Goal: Information Seeking & Learning: Learn about a topic

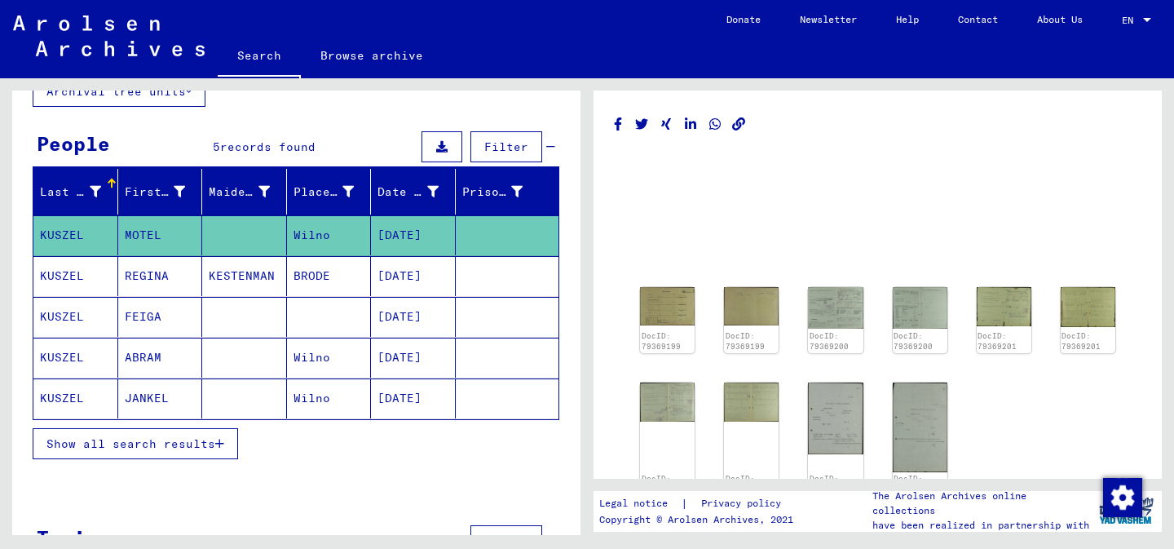
scroll to position [173, 0]
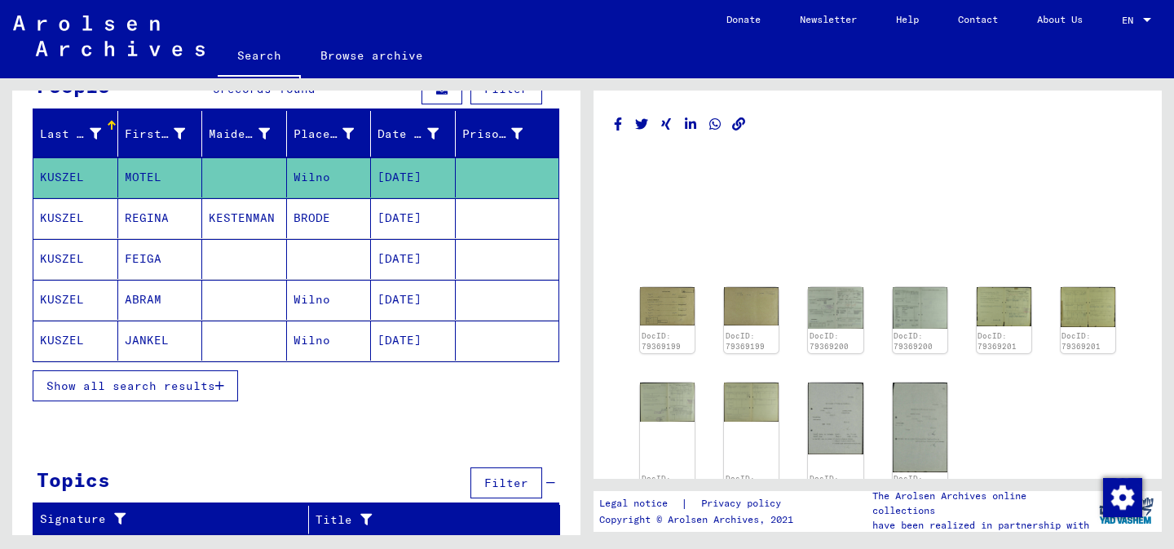
click at [186, 380] on span "Show all search results" at bounding box center [130, 385] width 169 height 15
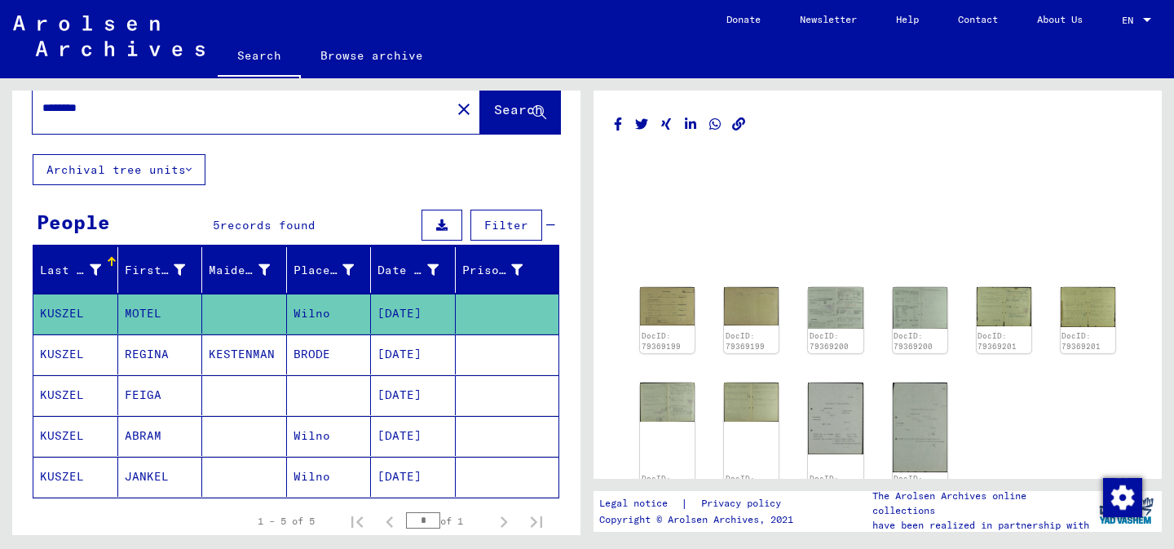
scroll to position [0, 0]
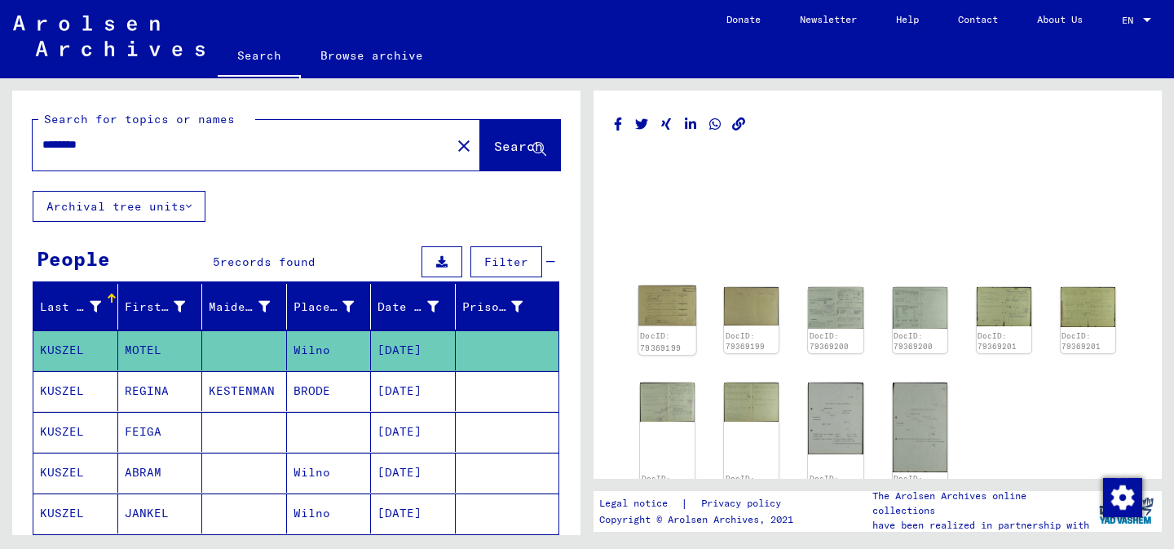
click at [669, 311] on img at bounding box center [667, 305] width 58 height 40
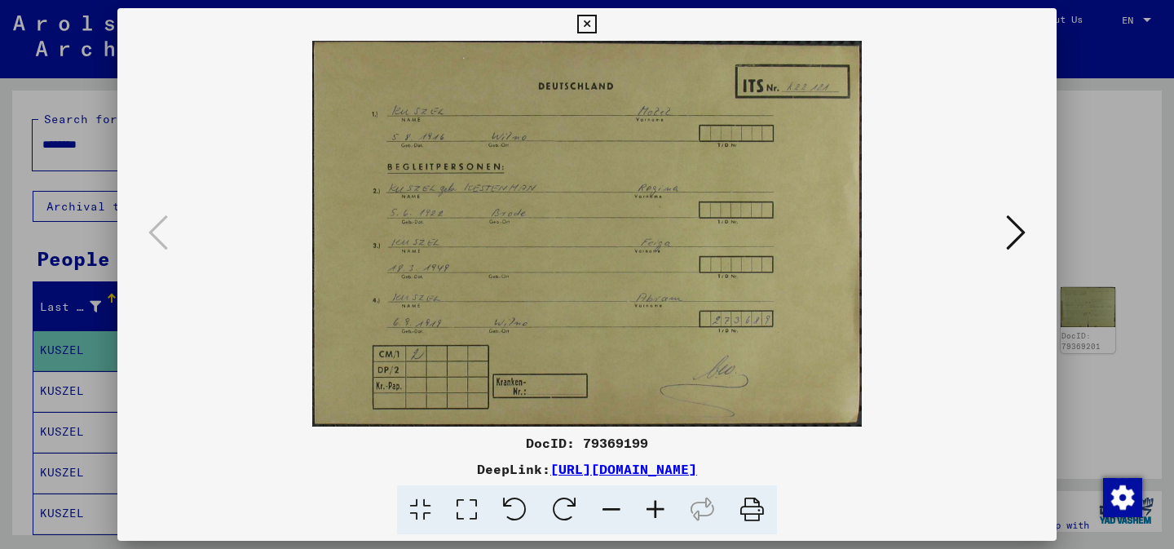
click at [1001, 210] on img at bounding box center [587, 234] width 828 height 386
click at [1018, 226] on icon at bounding box center [1016, 232] width 20 height 39
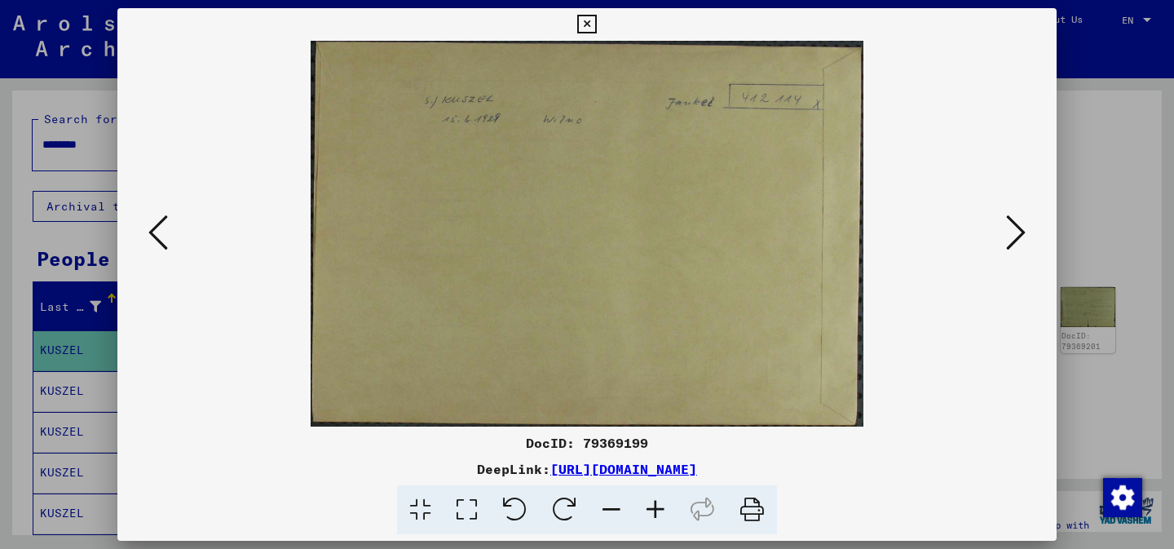
click at [1018, 226] on icon at bounding box center [1016, 232] width 20 height 39
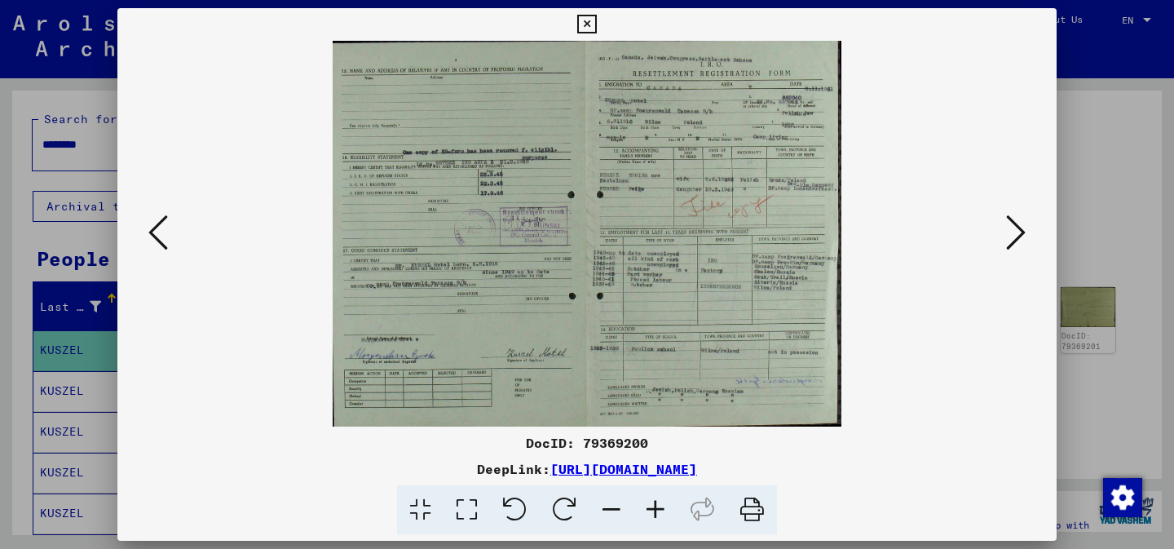
click at [666, 506] on icon at bounding box center [656, 510] width 44 height 50
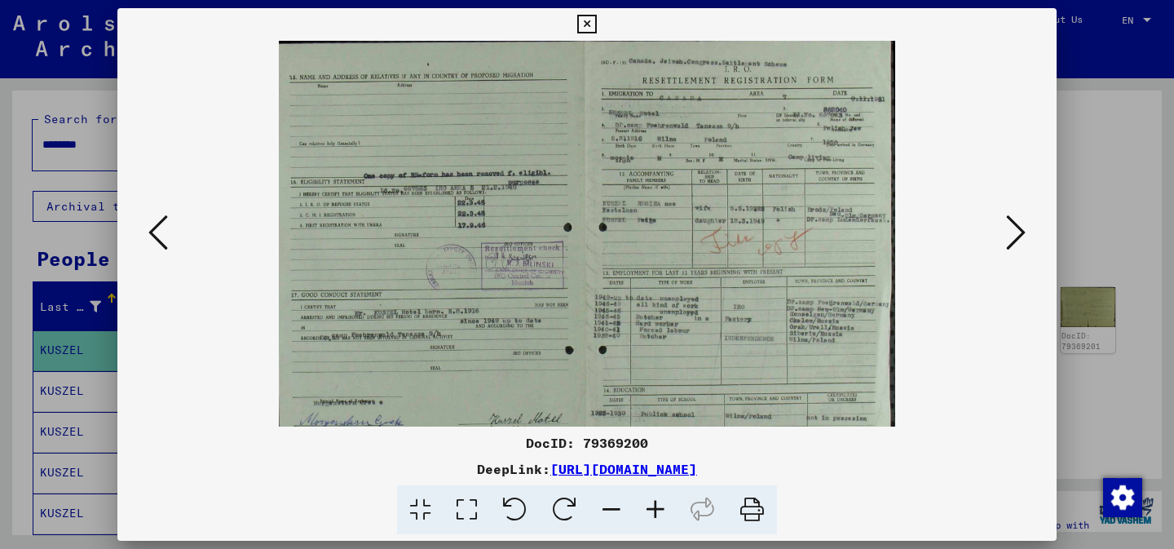
click at [666, 506] on icon at bounding box center [656, 510] width 44 height 50
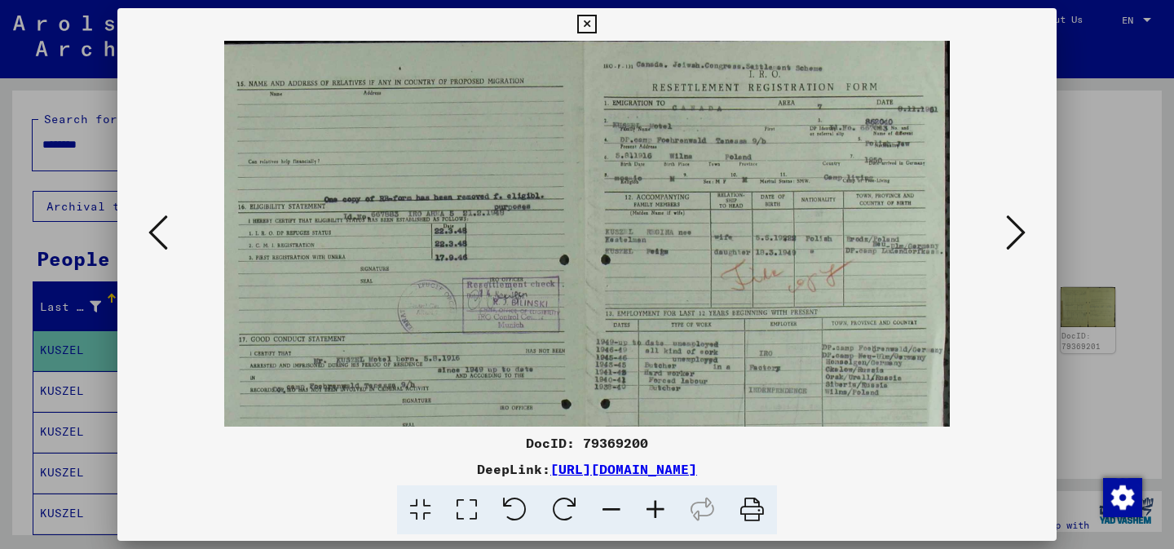
click at [666, 506] on icon at bounding box center [656, 510] width 44 height 50
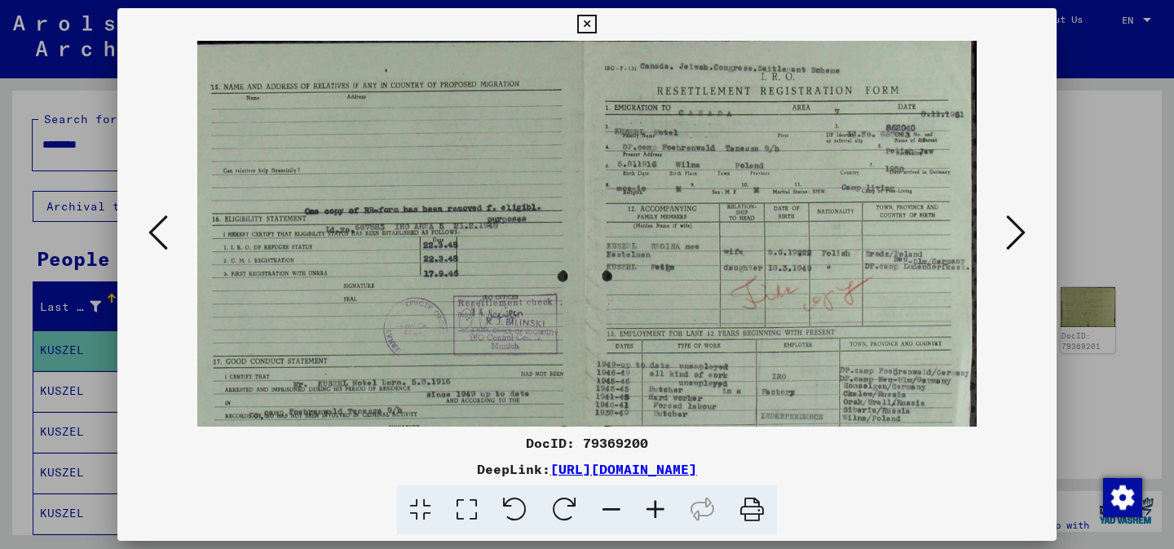
click at [666, 506] on icon at bounding box center [656, 510] width 44 height 50
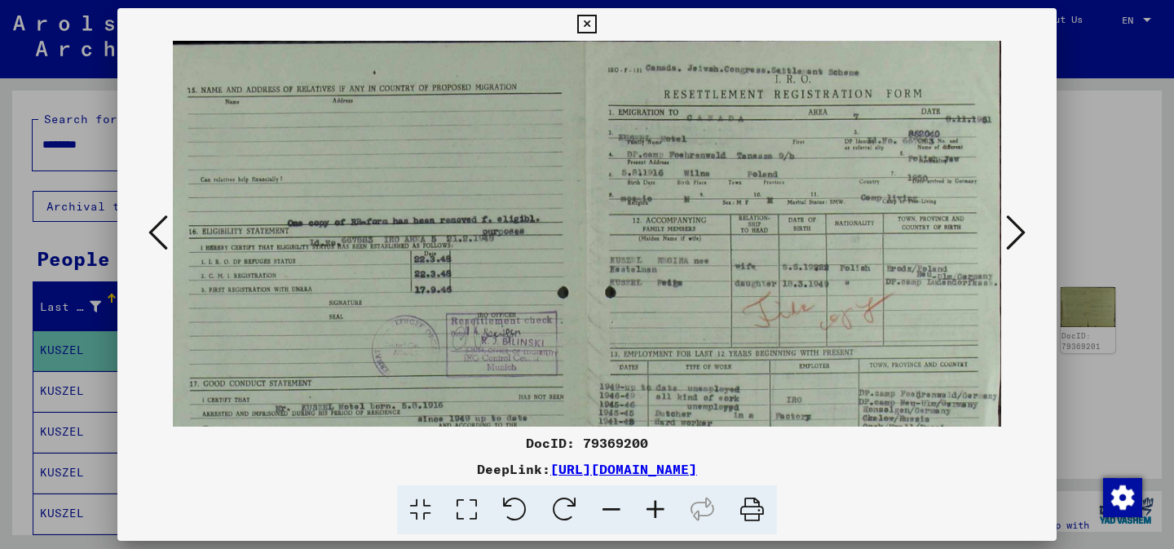
click at [666, 506] on icon at bounding box center [656, 510] width 44 height 50
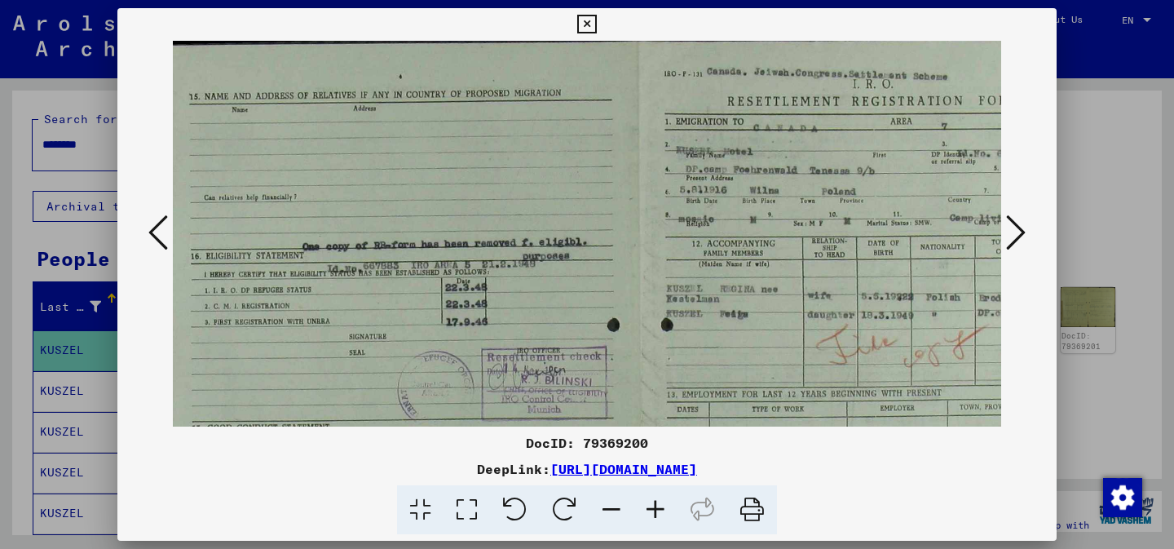
click at [666, 506] on icon at bounding box center [656, 510] width 44 height 50
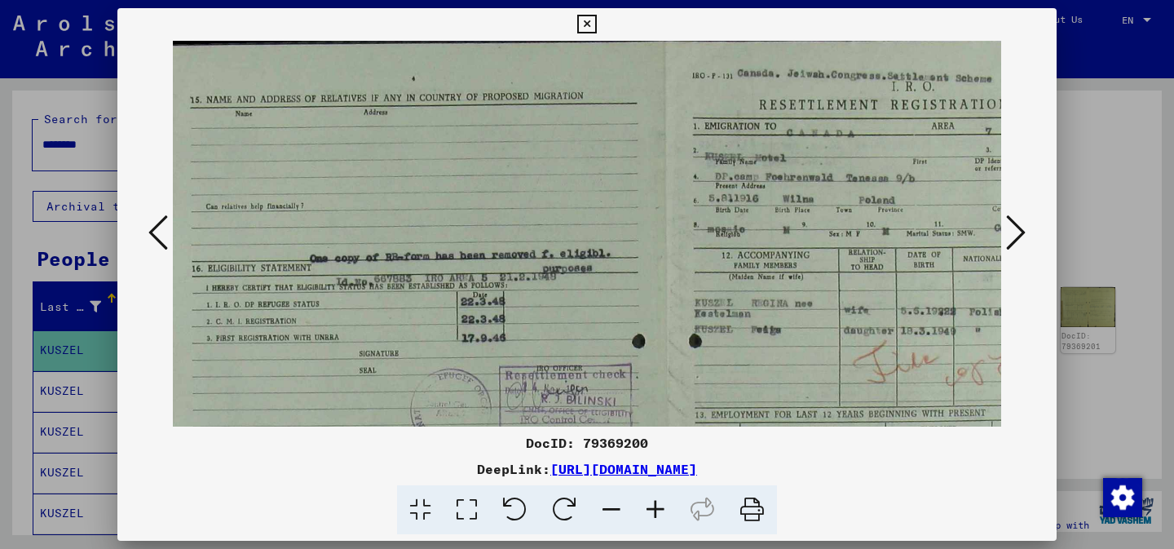
click at [666, 506] on icon at bounding box center [656, 510] width 44 height 50
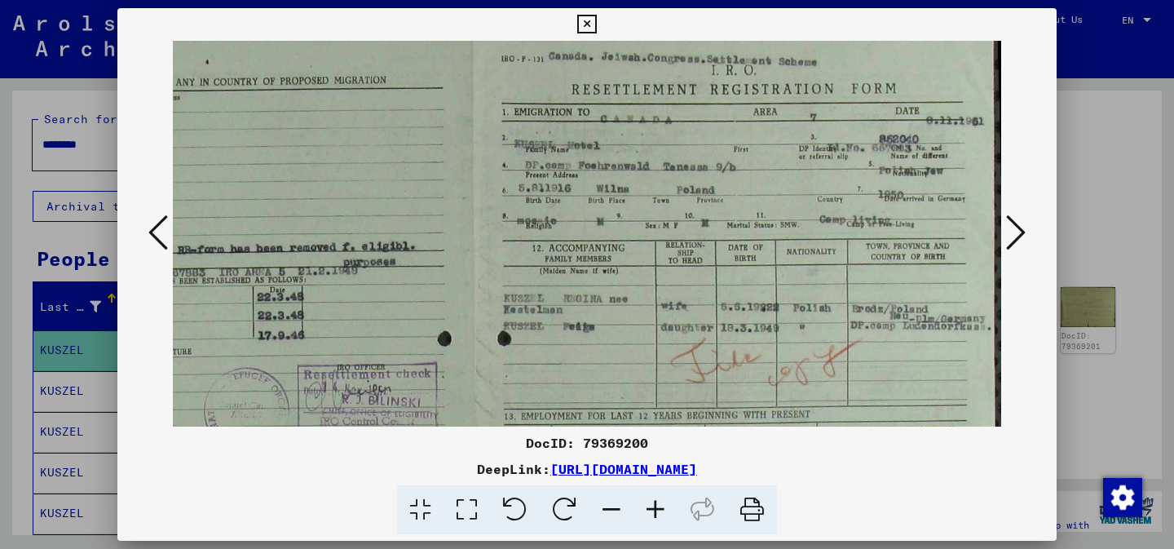
drag, startPoint x: 888, startPoint y: 224, endPoint x: 607, endPoint y: 199, distance: 282.5
click at [607, 199] on img at bounding box center [478, 418] width 1048 height 793
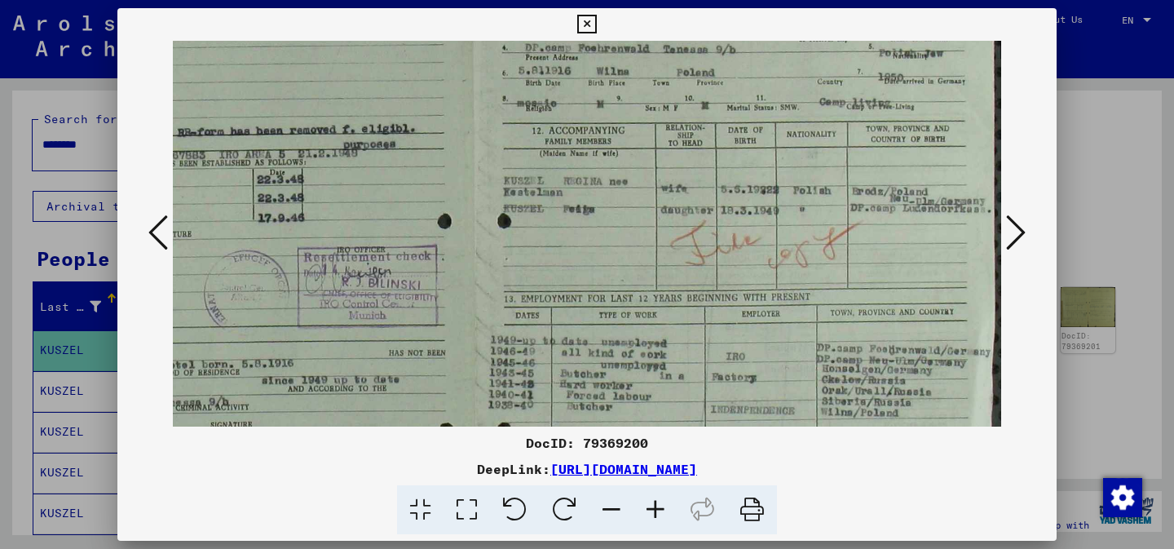
scroll to position [136, 219]
drag, startPoint x: 608, startPoint y: 212, endPoint x: 555, endPoint y: 103, distance: 121.1
click at [555, 101] on img at bounding box center [478, 301] width 1048 height 793
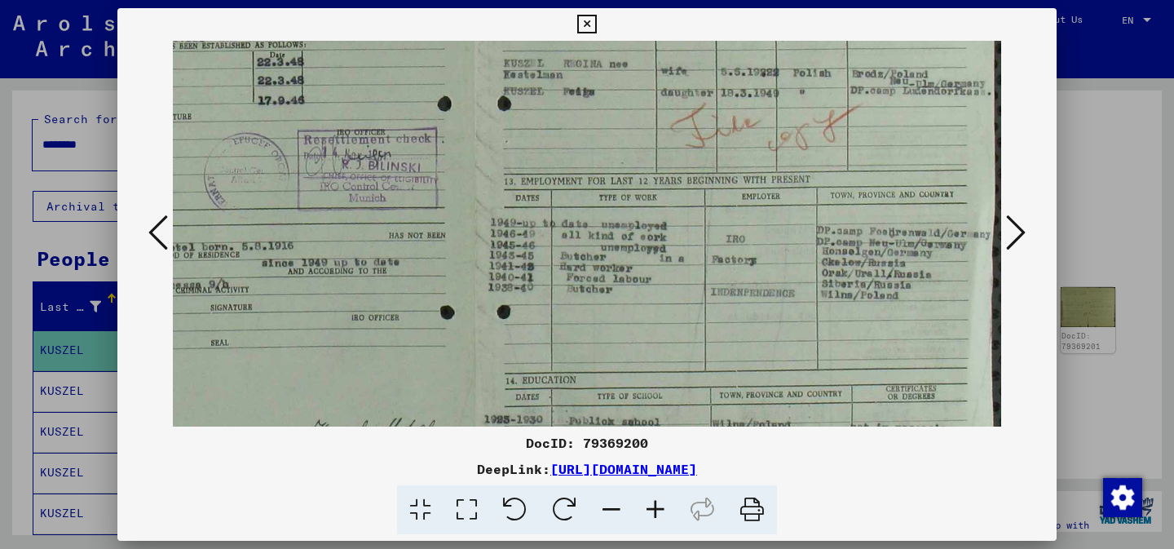
drag, startPoint x: 694, startPoint y: 240, endPoint x: 638, endPoint y: 122, distance: 130.6
click at [638, 122] on img at bounding box center [478, 183] width 1048 height 793
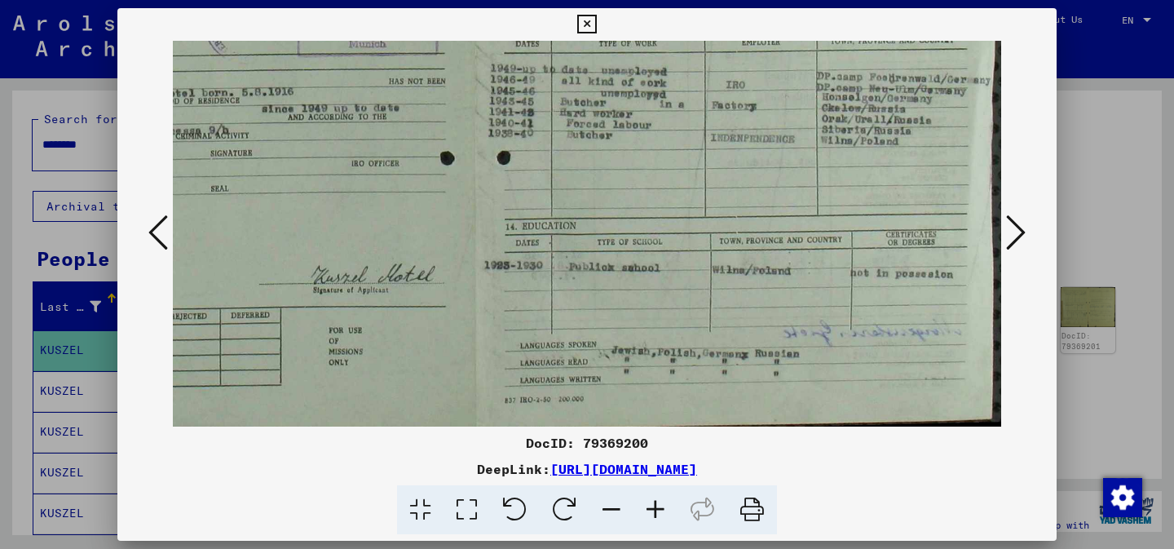
scroll to position [406, 219]
drag, startPoint x: 841, startPoint y: 311, endPoint x: 775, endPoint y: 99, distance: 222.6
click at [775, 99] on img at bounding box center [478, 31] width 1048 height 793
click at [795, 41] on img at bounding box center [478, 31] width 1048 height 793
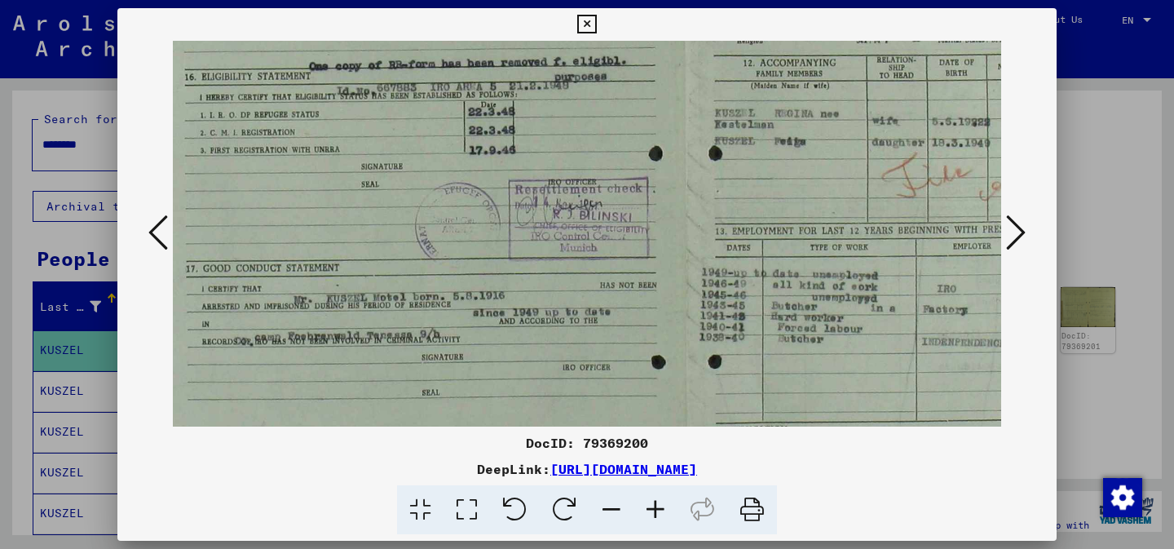
scroll to position [196, 0]
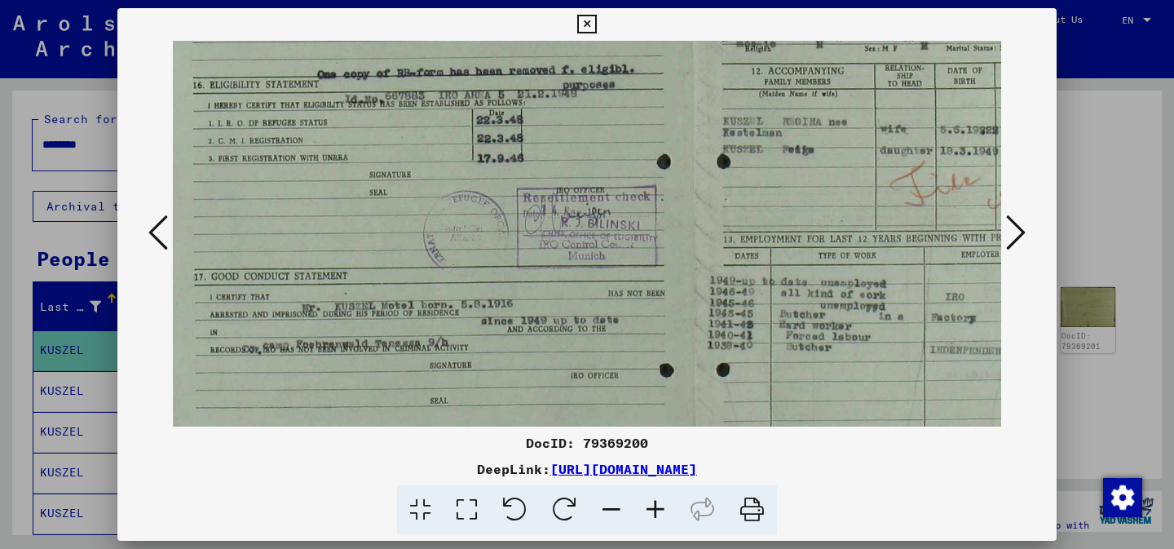
drag, startPoint x: 586, startPoint y: 156, endPoint x: 952, endPoint y: 366, distance: 421.6
click at [952, 366] on img at bounding box center [697, 241] width 1048 height 793
click at [1011, 241] on icon at bounding box center [1016, 232] width 20 height 39
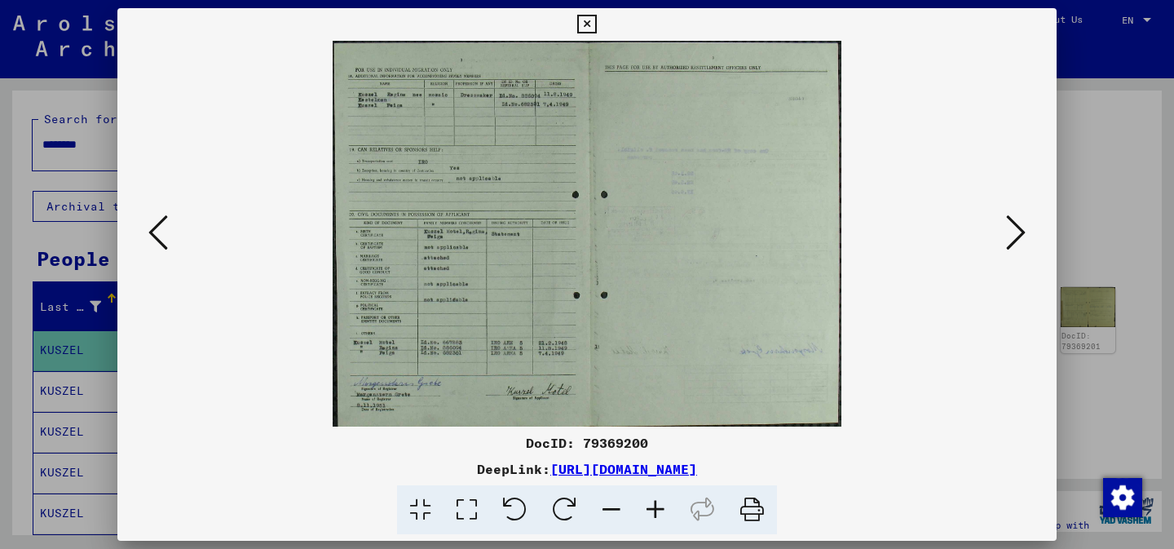
scroll to position [0, 0]
click at [656, 510] on icon at bounding box center [656, 510] width 44 height 50
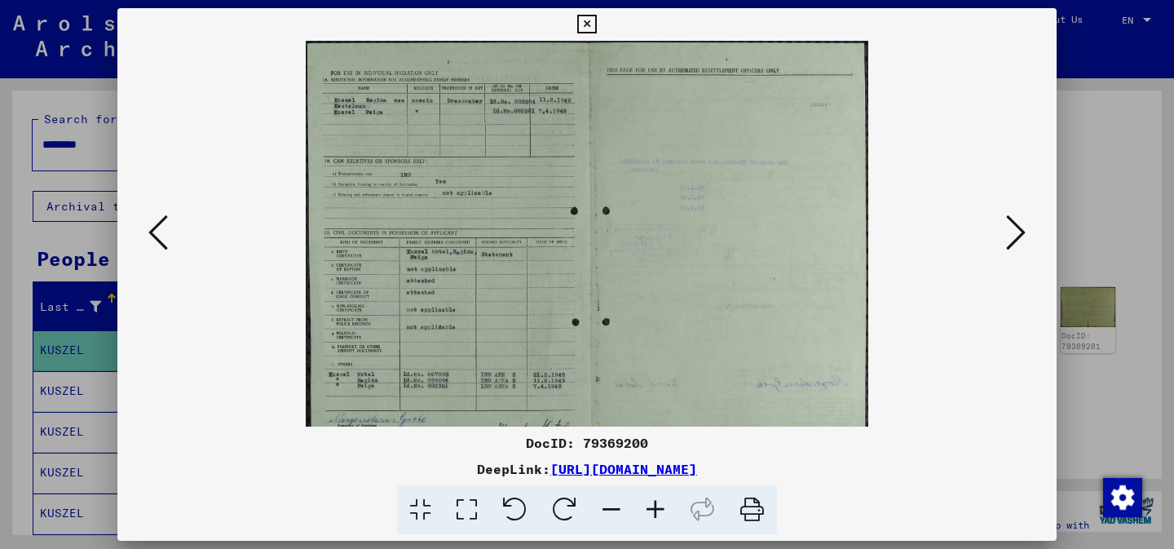
click at [656, 510] on icon at bounding box center [656, 510] width 44 height 50
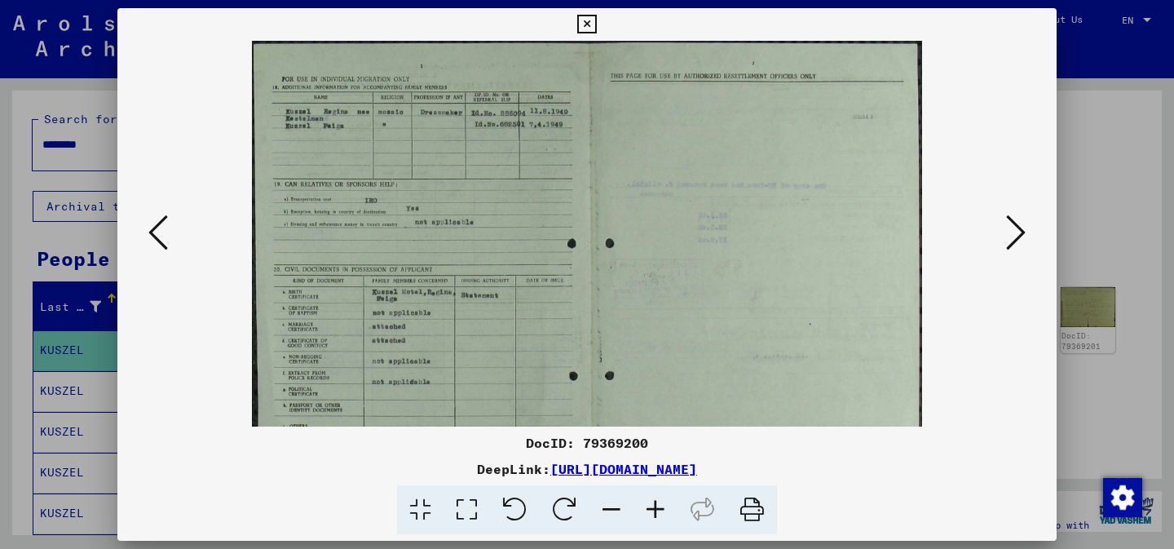
click at [656, 510] on icon at bounding box center [656, 510] width 44 height 50
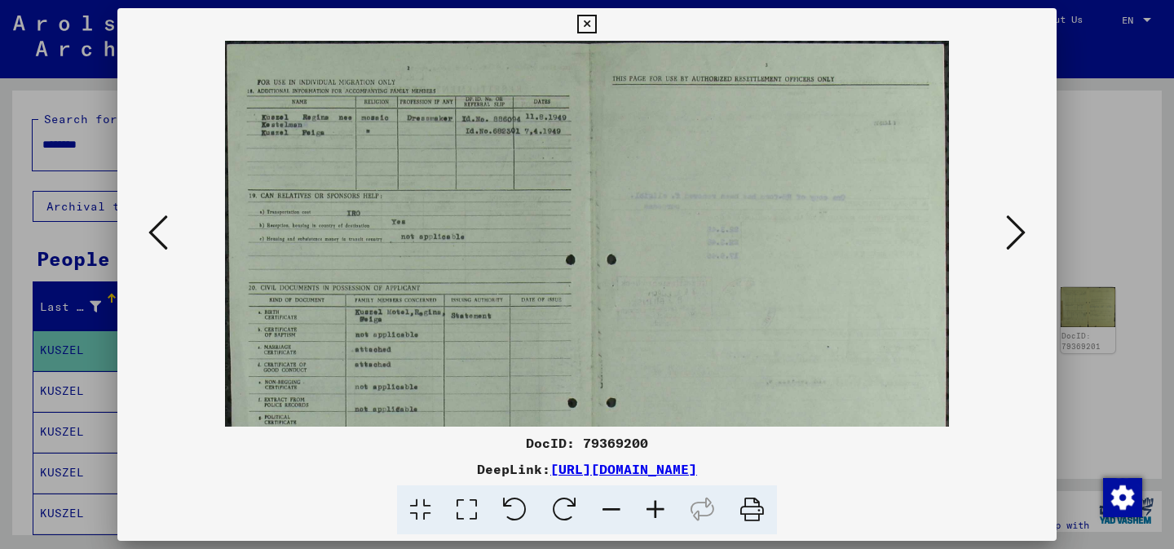
click at [656, 510] on icon at bounding box center [656, 510] width 44 height 50
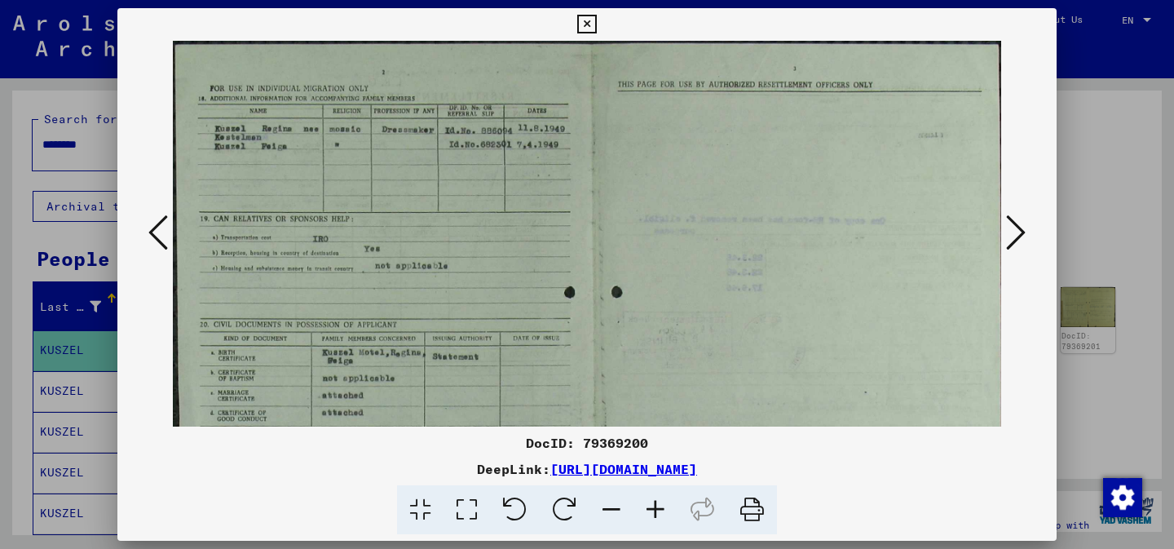
click at [656, 510] on icon at bounding box center [656, 510] width 44 height 50
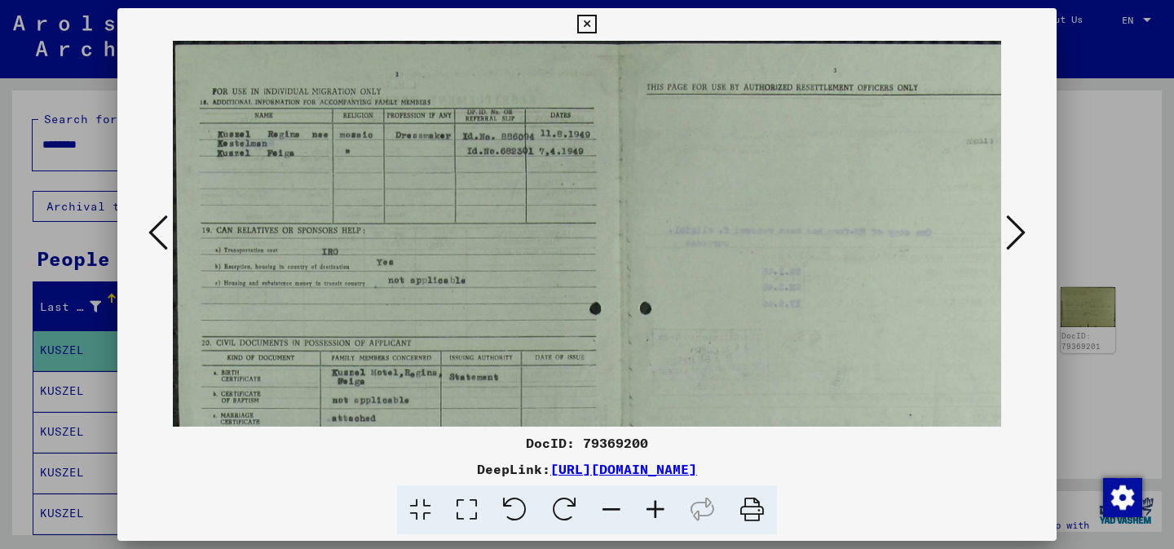
click at [656, 510] on icon at bounding box center [656, 510] width 44 height 50
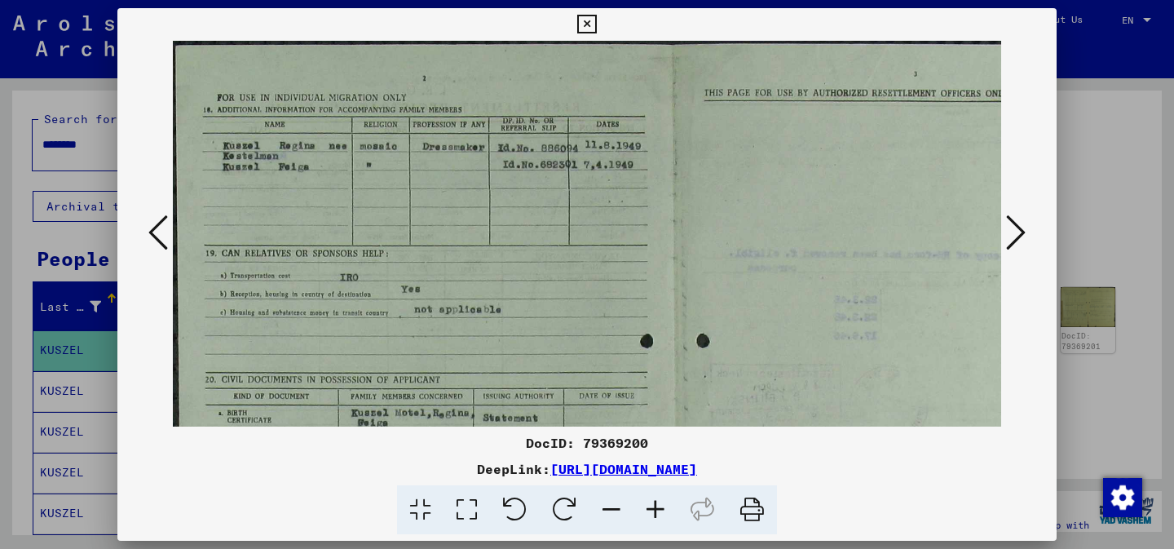
click at [656, 510] on icon at bounding box center [656, 510] width 44 height 50
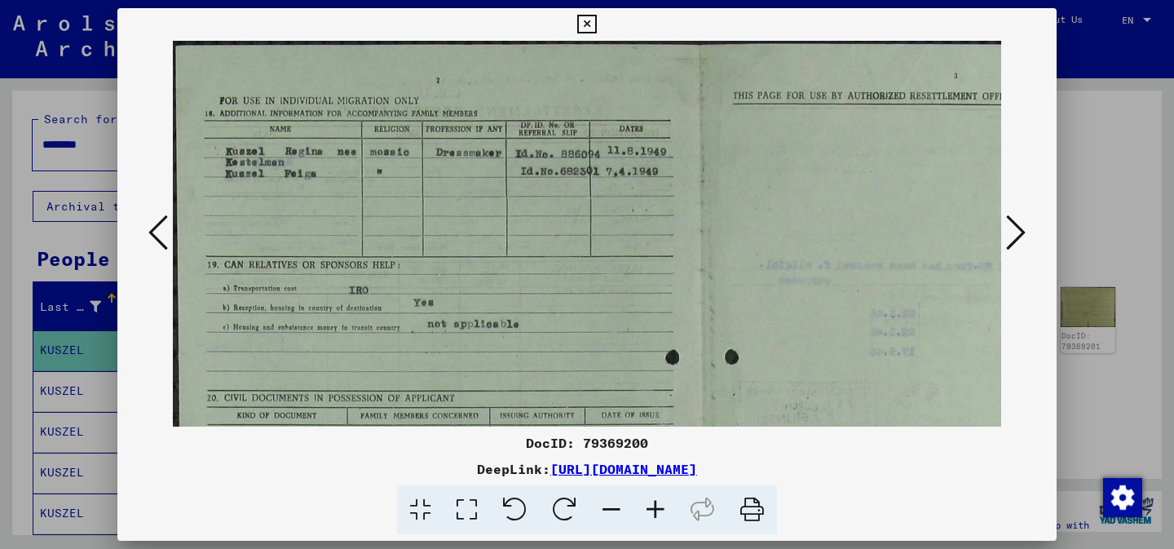
click at [656, 510] on icon at bounding box center [656, 510] width 44 height 50
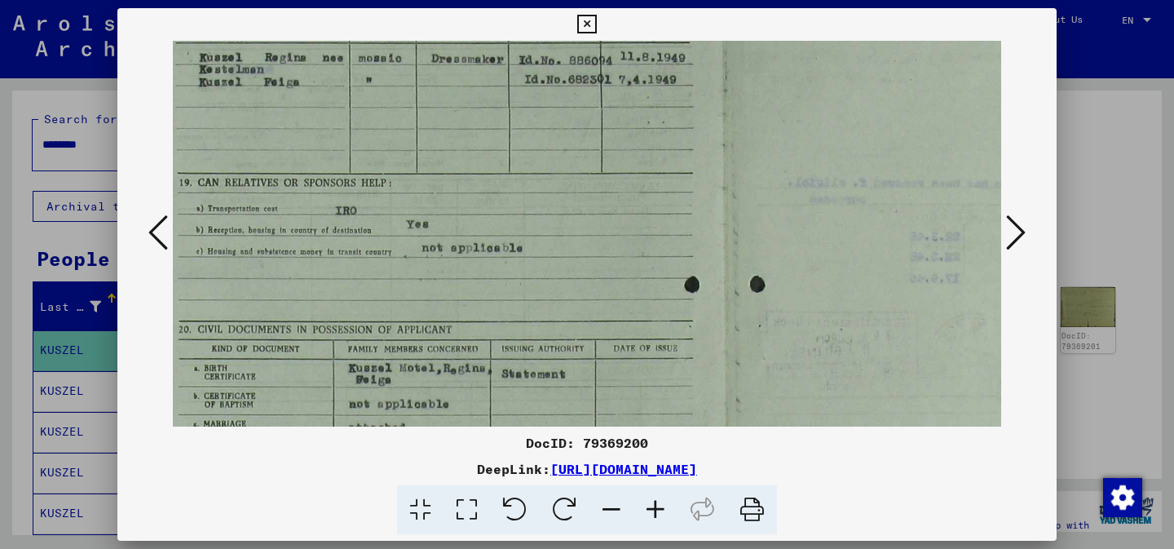
scroll to position [184, 49]
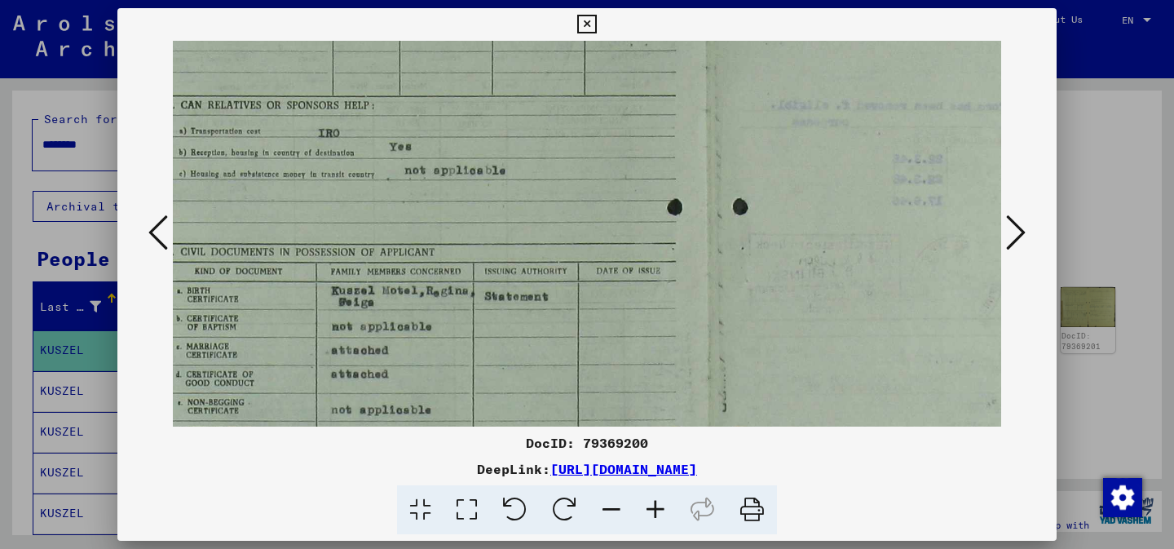
drag, startPoint x: 613, startPoint y: 297, endPoint x: 566, endPoint y: 113, distance: 190.3
click at [566, 113] on img at bounding box center [701, 295] width 1155 height 875
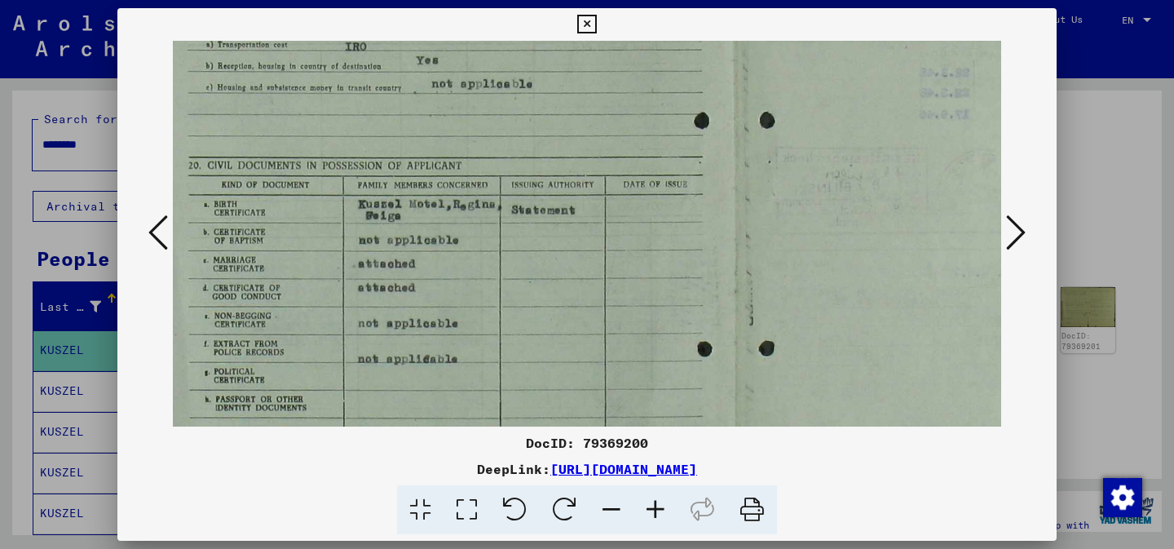
scroll to position [276, 23]
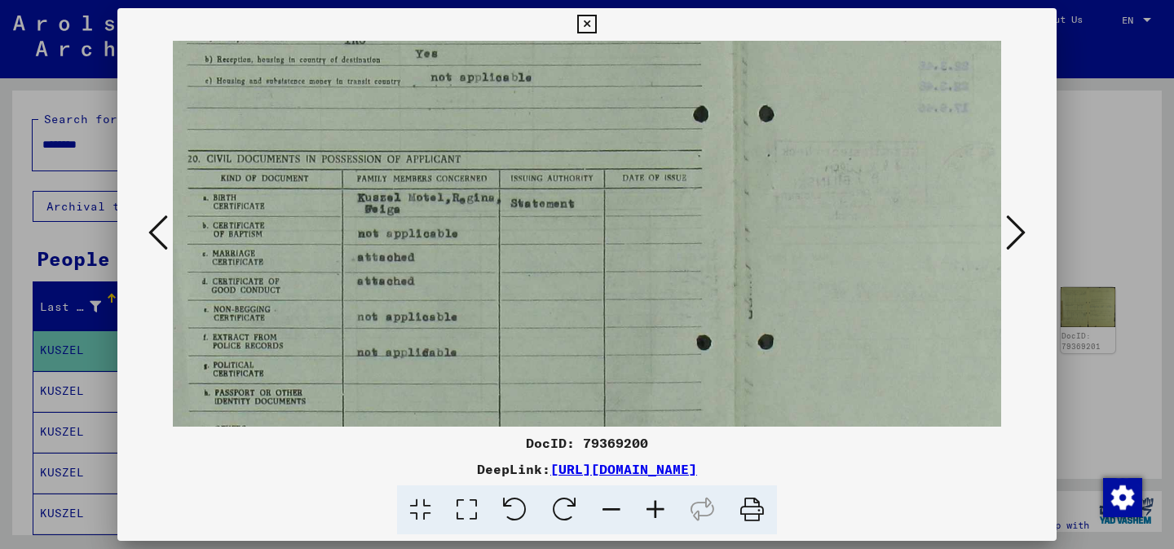
drag, startPoint x: 656, startPoint y: 196, endPoint x: 711, endPoint y: 104, distance: 106.8
click at [711, 104] on img at bounding box center [727, 202] width 1155 height 875
click at [1021, 242] on icon at bounding box center [1016, 232] width 20 height 39
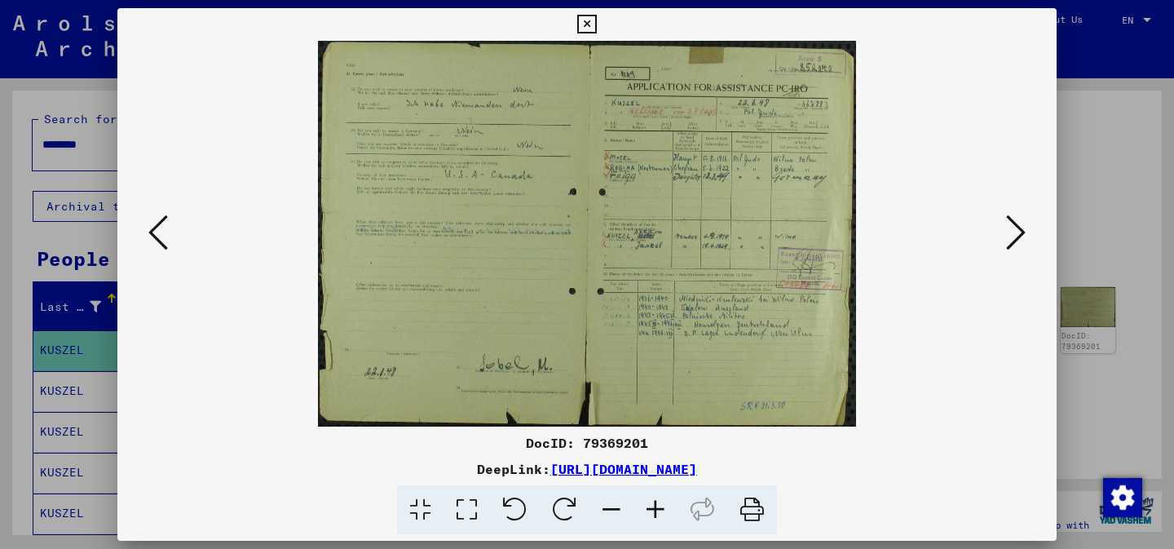
scroll to position [0, 0]
click at [649, 506] on icon at bounding box center [656, 510] width 44 height 50
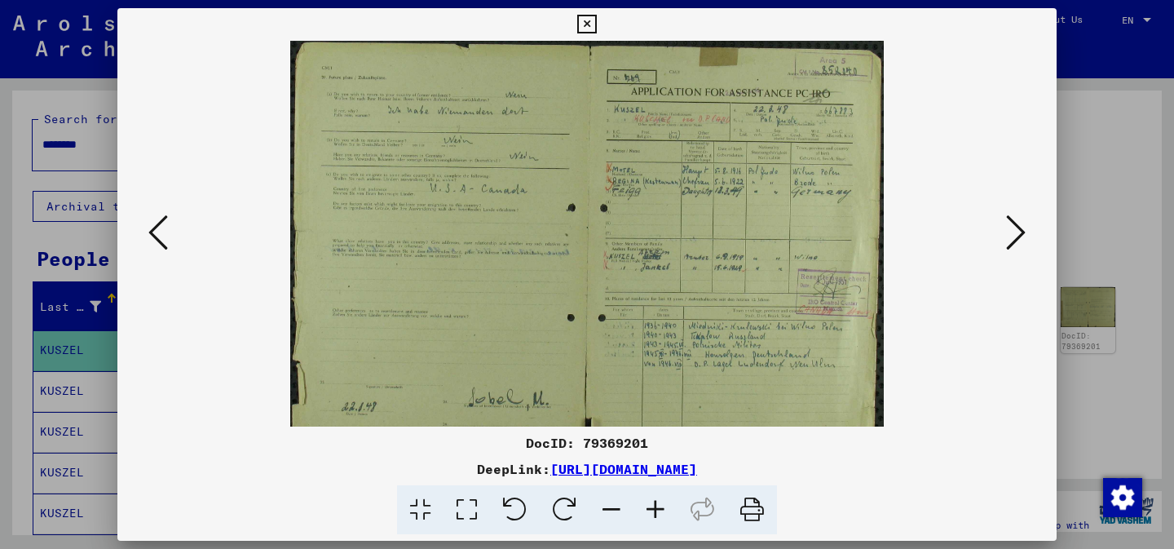
click at [649, 506] on icon at bounding box center [656, 510] width 44 height 50
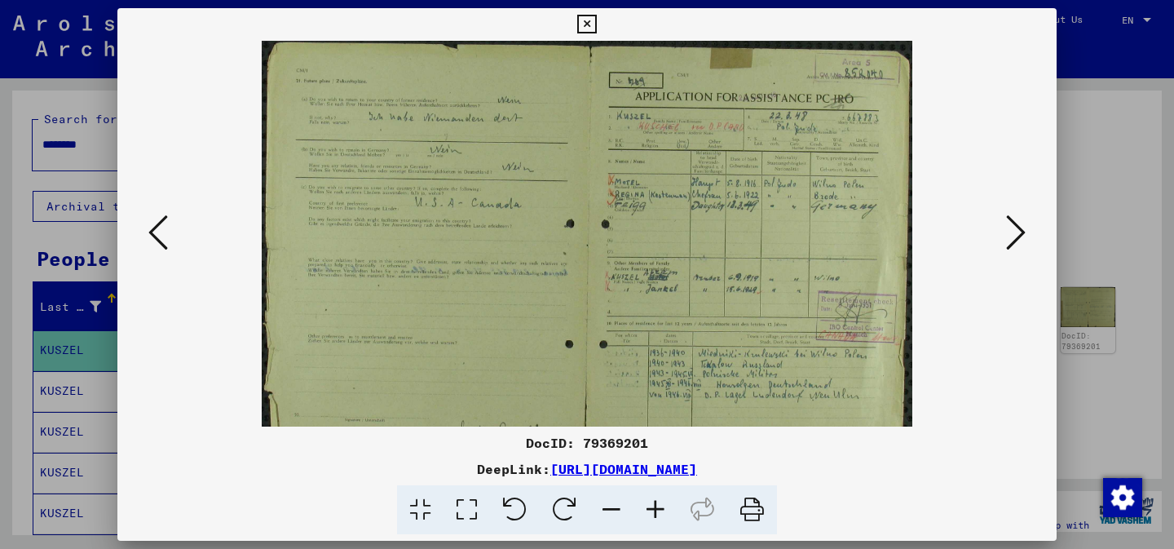
click at [649, 506] on icon at bounding box center [656, 510] width 44 height 50
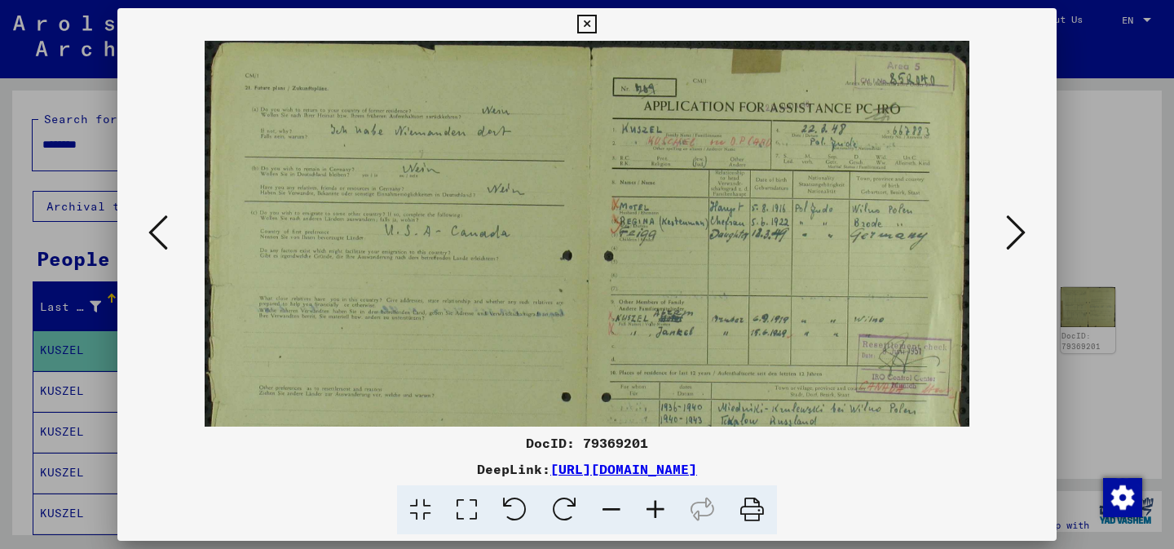
click at [649, 506] on icon at bounding box center [656, 510] width 44 height 50
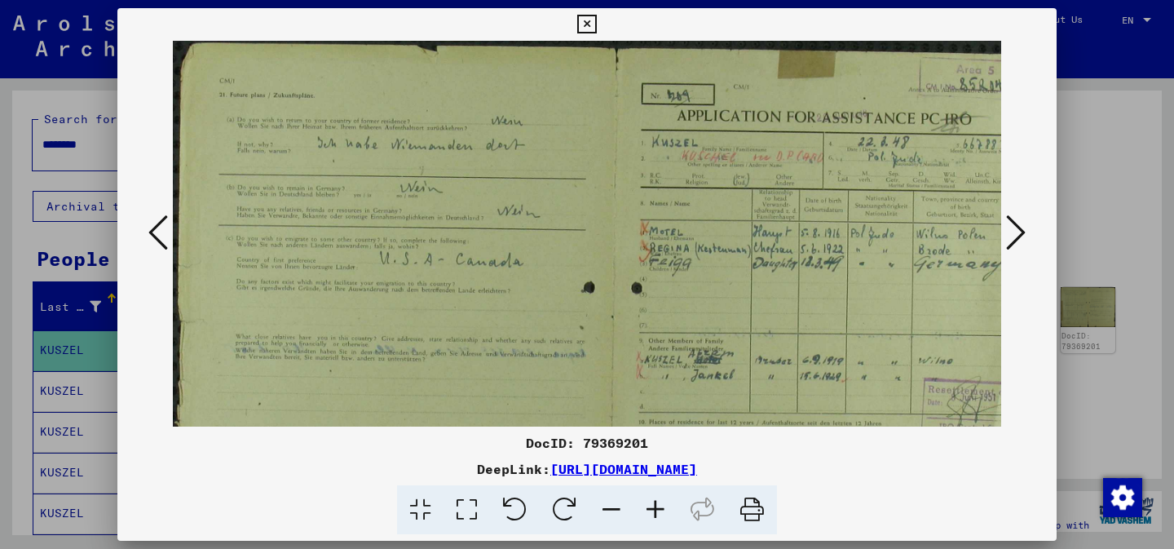
click at [649, 506] on icon at bounding box center [656, 510] width 44 height 50
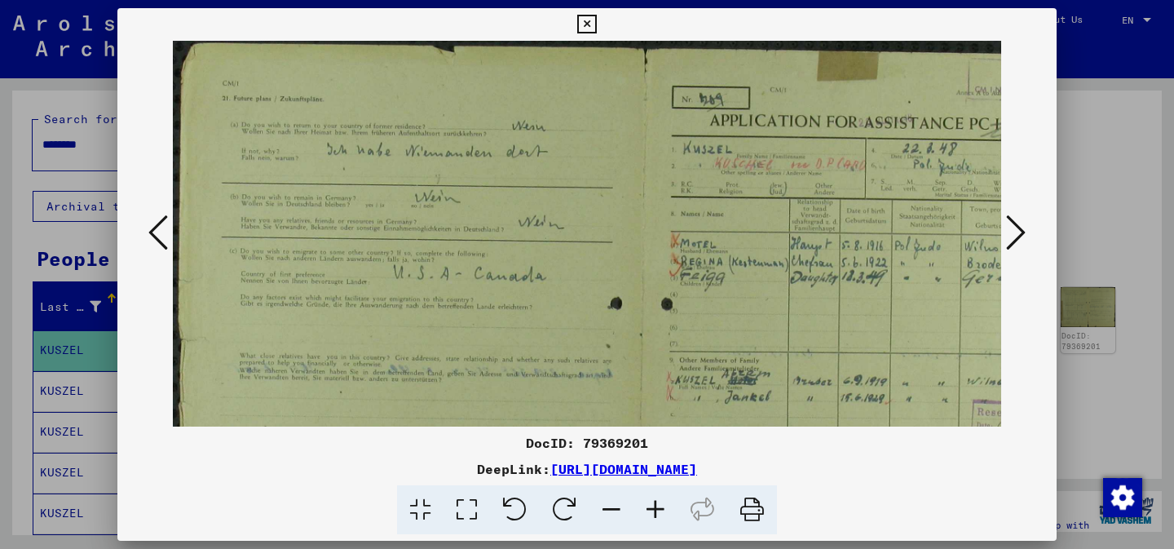
click at [649, 506] on icon at bounding box center [656, 510] width 44 height 50
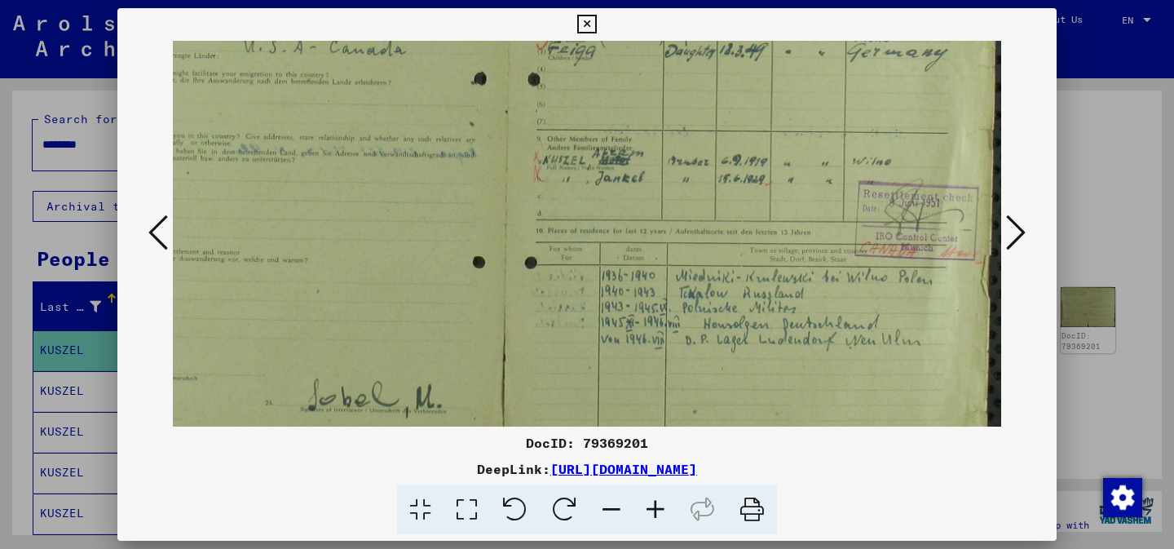
drag, startPoint x: 680, startPoint y: 395, endPoint x: 298, endPoint y: 148, distance: 454.6
click at [299, 148] on img at bounding box center [506, 156] width 992 height 712
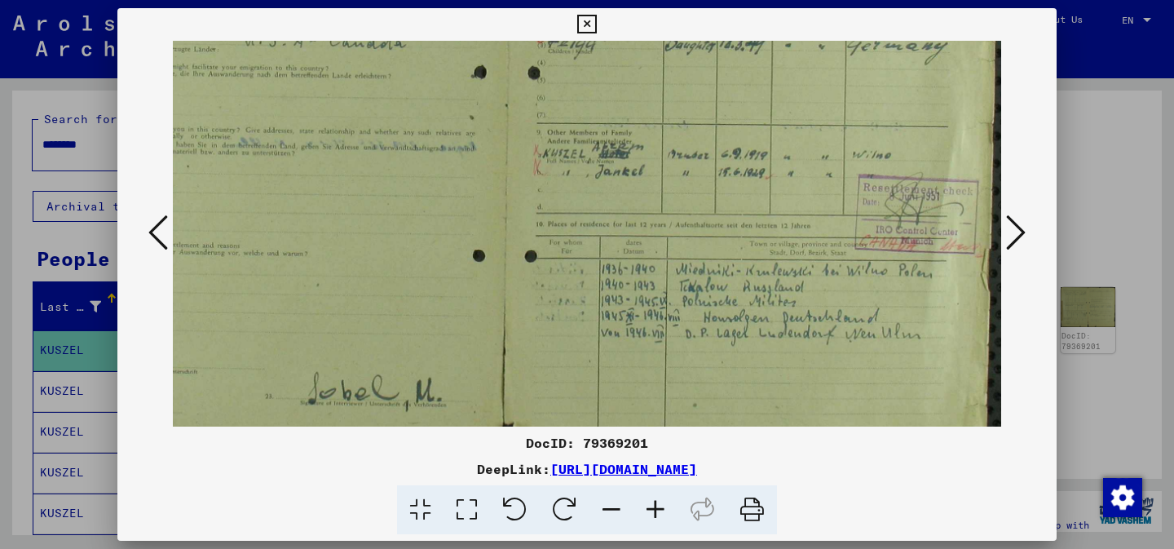
click at [1009, 240] on icon at bounding box center [1016, 232] width 20 height 39
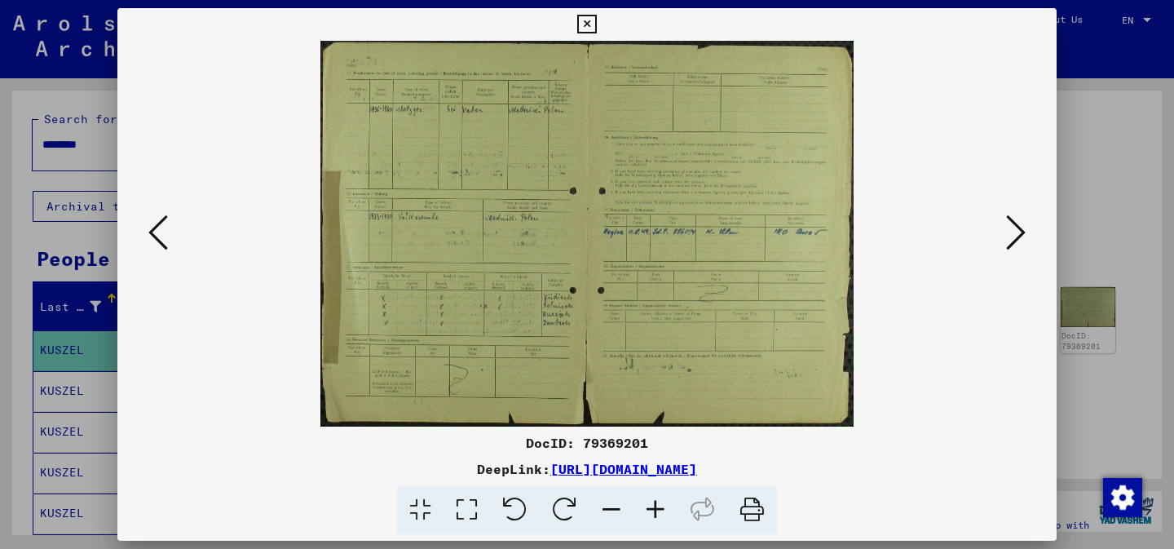
scroll to position [0, 0]
click at [161, 241] on icon at bounding box center [158, 232] width 20 height 39
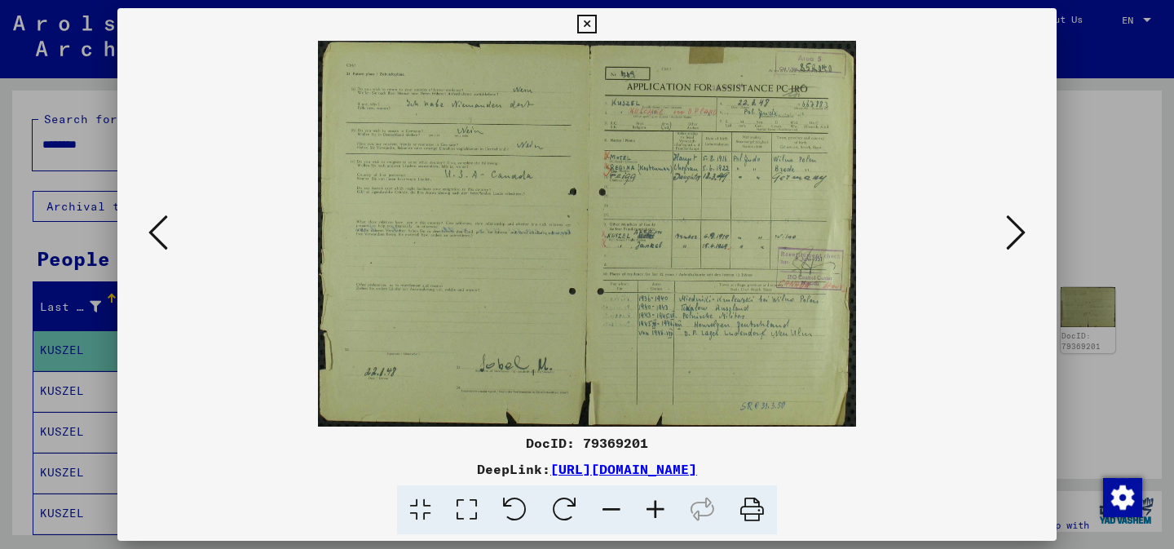
click at [648, 504] on icon at bounding box center [656, 510] width 44 height 50
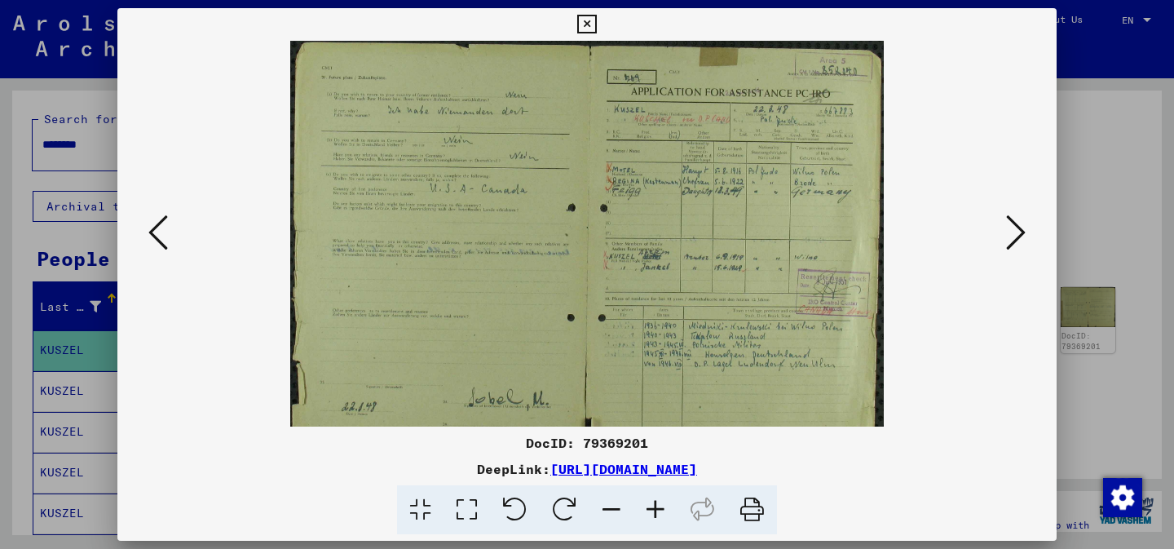
click at [648, 504] on icon at bounding box center [656, 510] width 44 height 50
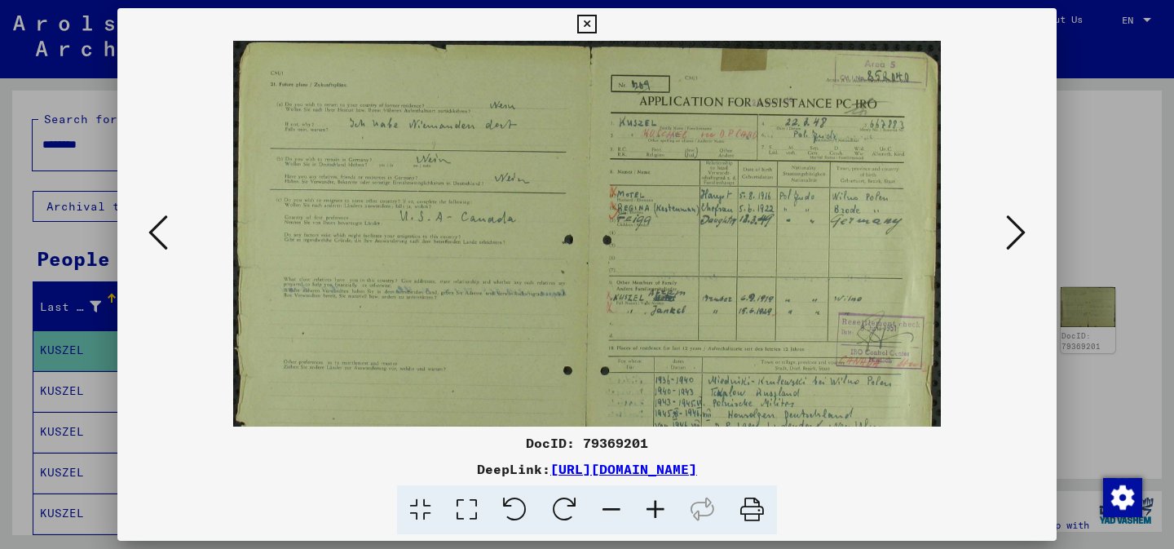
click at [648, 504] on icon at bounding box center [656, 510] width 44 height 50
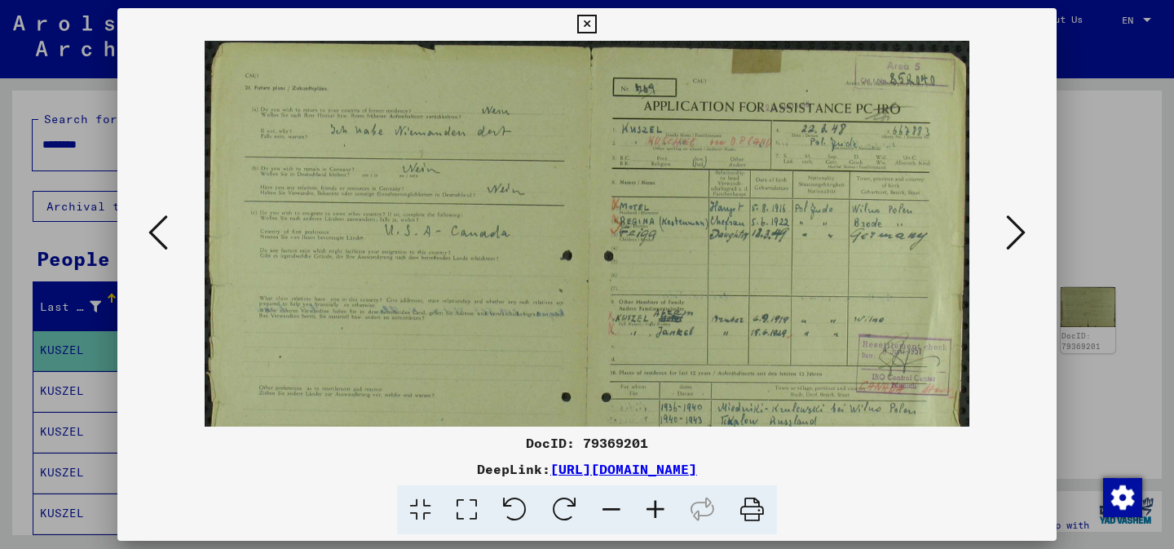
click at [648, 504] on icon at bounding box center [656, 510] width 44 height 50
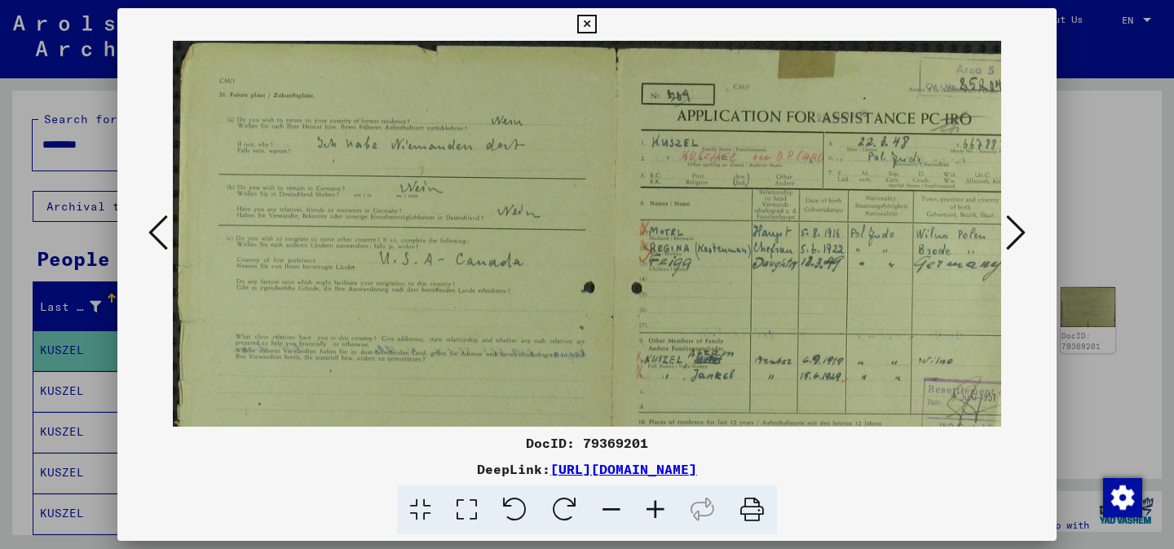
click at [648, 504] on icon at bounding box center [656, 510] width 44 height 50
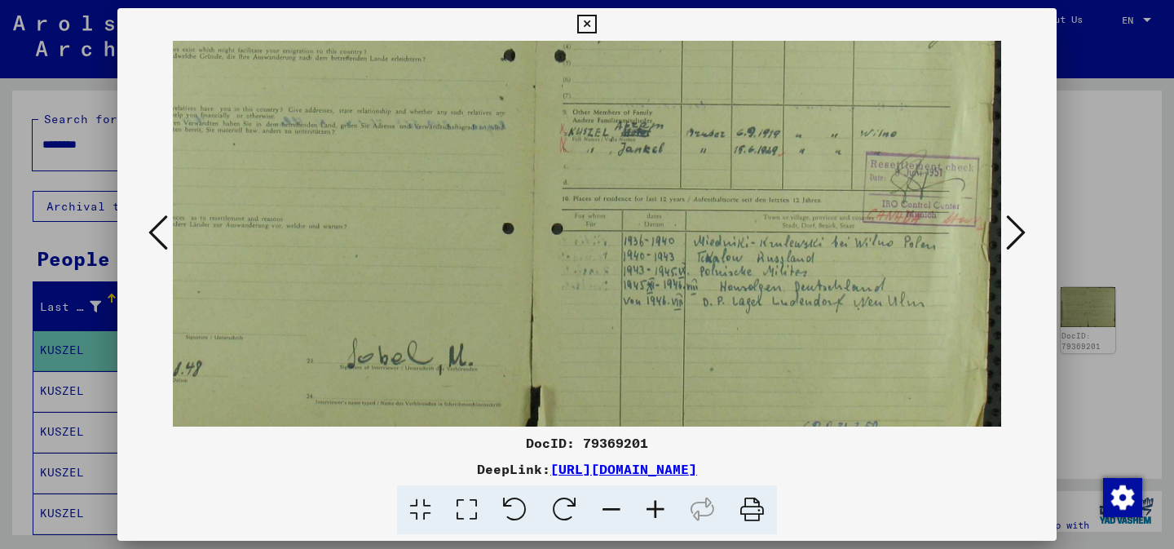
scroll to position [259, 107]
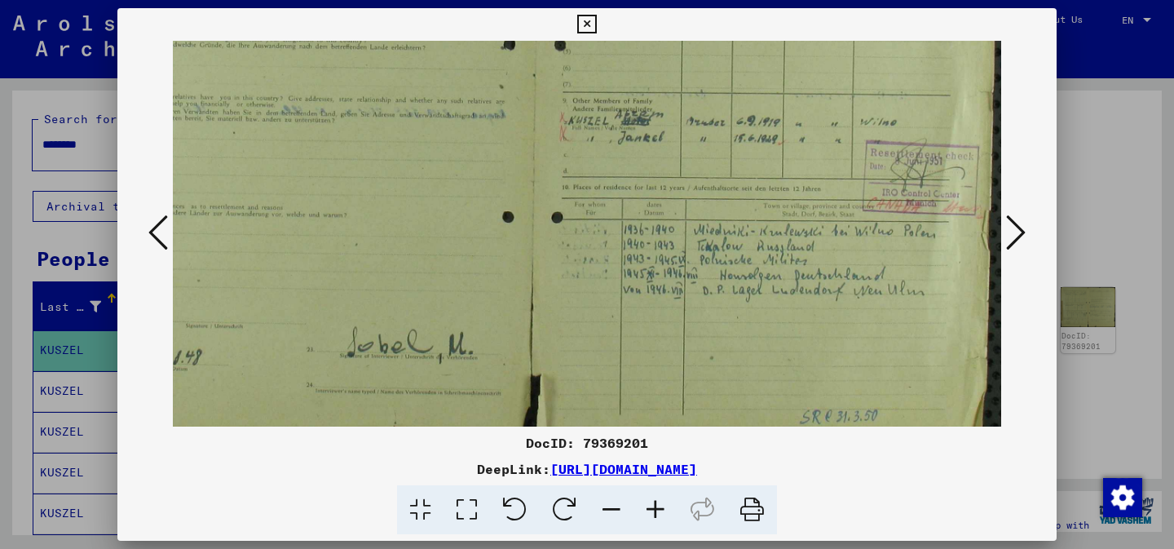
drag, startPoint x: 739, startPoint y: 288, endPoint x: 516, endPoint y: 29, distance: 341.8
click at [516, 29] on div "DocID: 79369201 DeepLink: [URL][DOMAIN_NAME]" at bounding box center [586, 271] width 939 height 527
click at [1014, 235] on icon at bounding box center [1016, 232] width 20 height 39
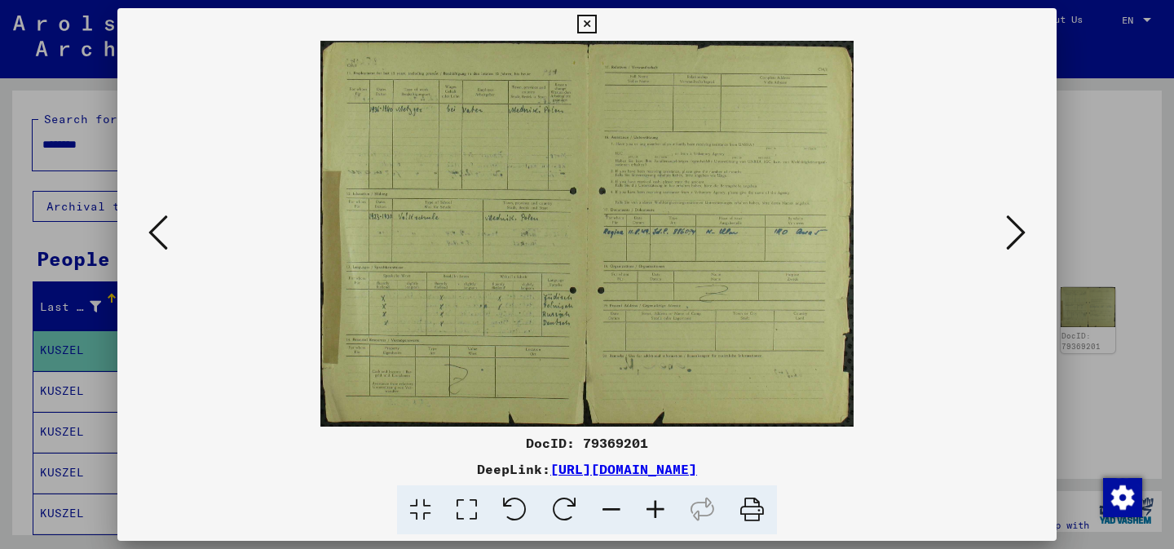
scroll to position [0, 0]
click at [1013, 232] on icon at bounding box center [1016, 232] width 20 height 39
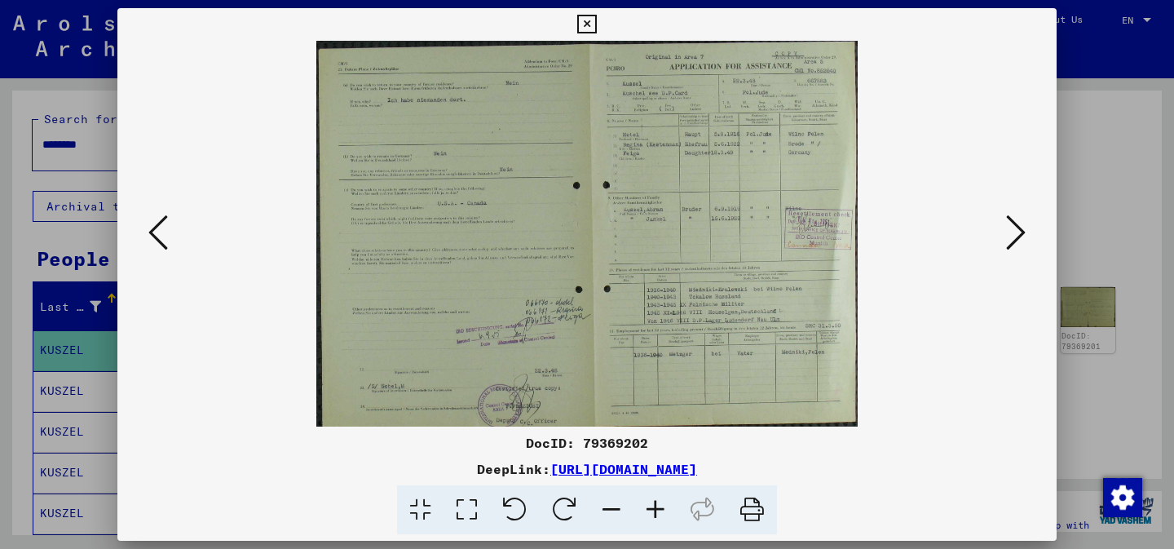
click at [665, 507] on icon at bounding box center [656, 510] width 44 height 50
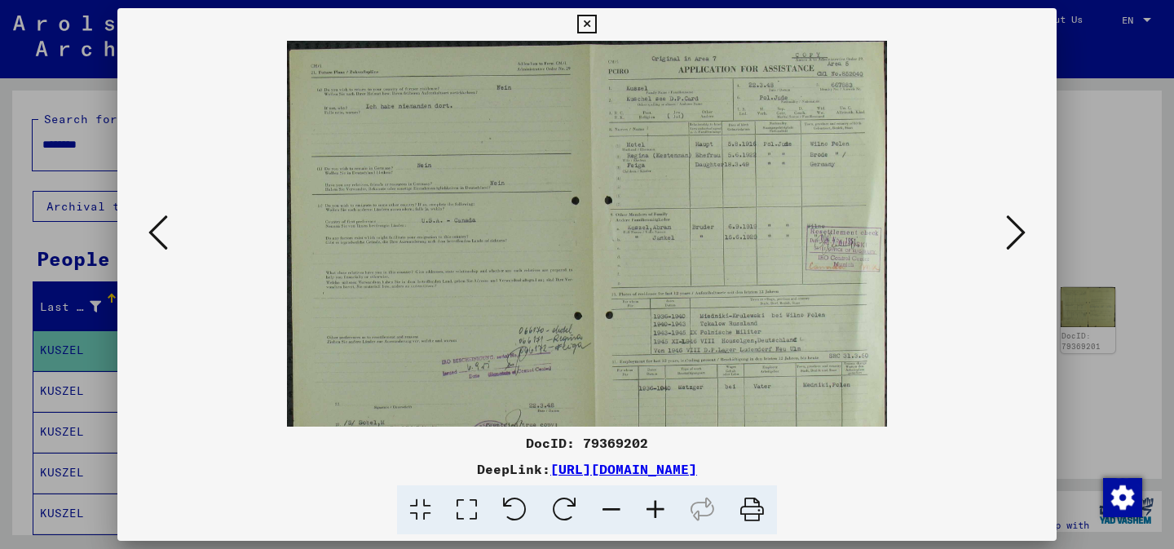
click at [665, 507] on icon at bounding box center [656, 510] width 44 height 50
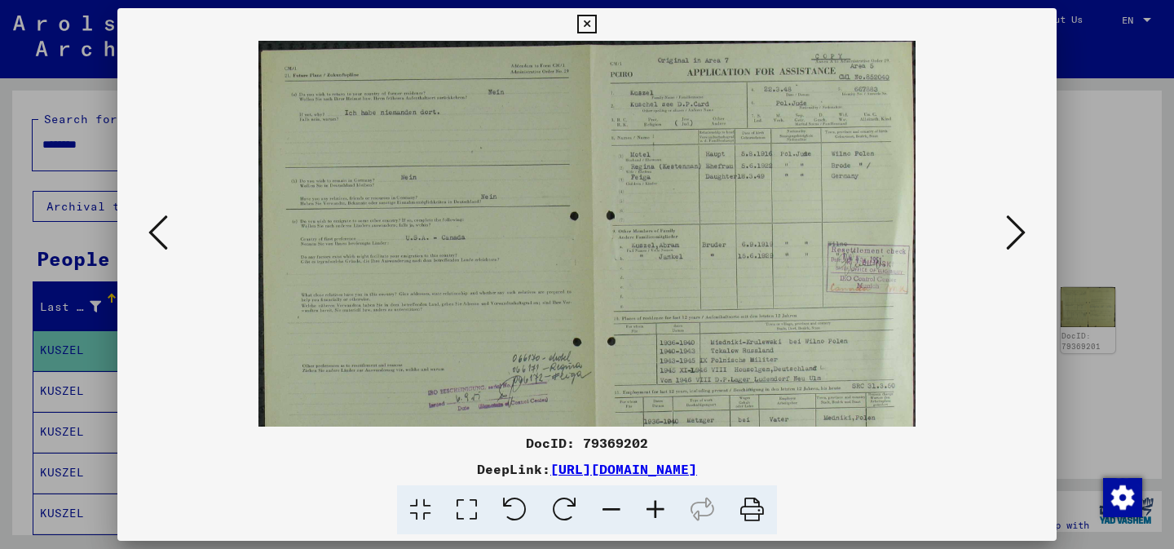
click at [665, 507] on icon at bounding box center [656, 510] width 44 height 50
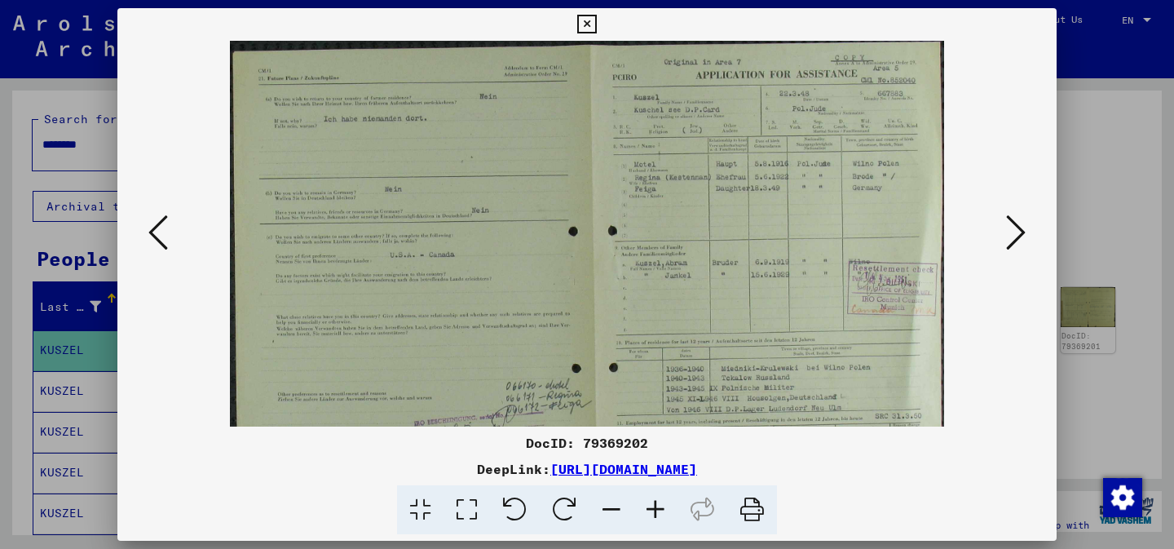
click at [665, 507] on icon at bounding box center [656, 510] width 44 height 50
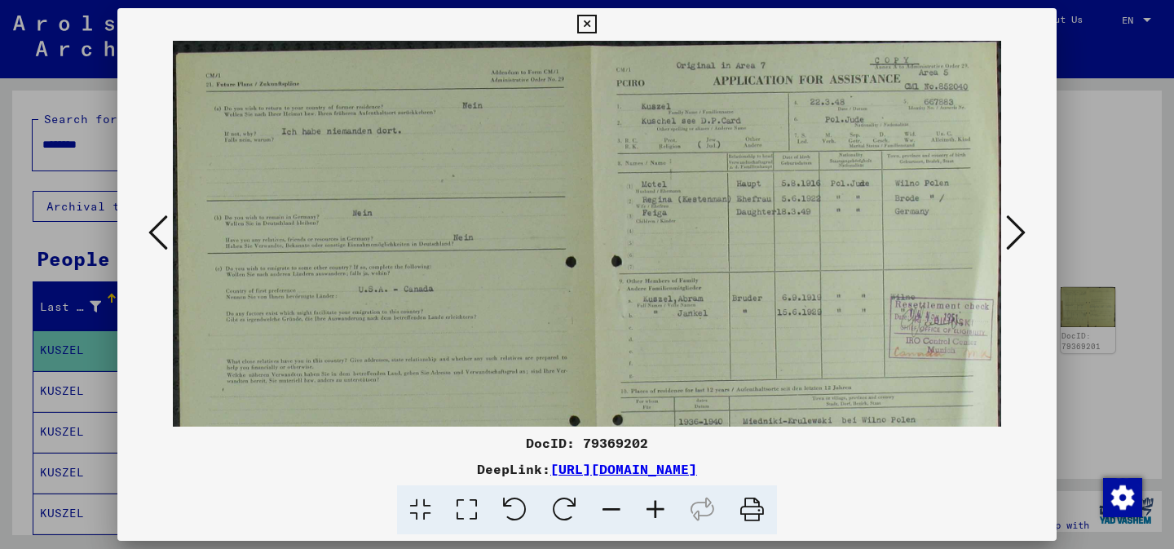
click at [665, 507] on icon at bounding box center [656, 510] width 44 height 50
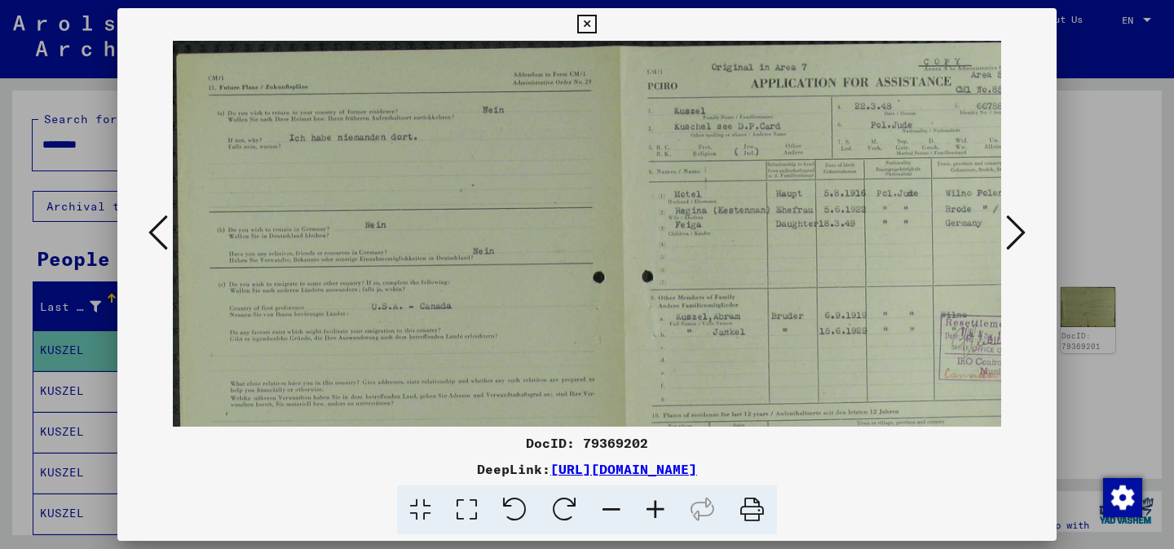
click at [665, 507] on icon at bounding box center [656, 510] width 44 height 50
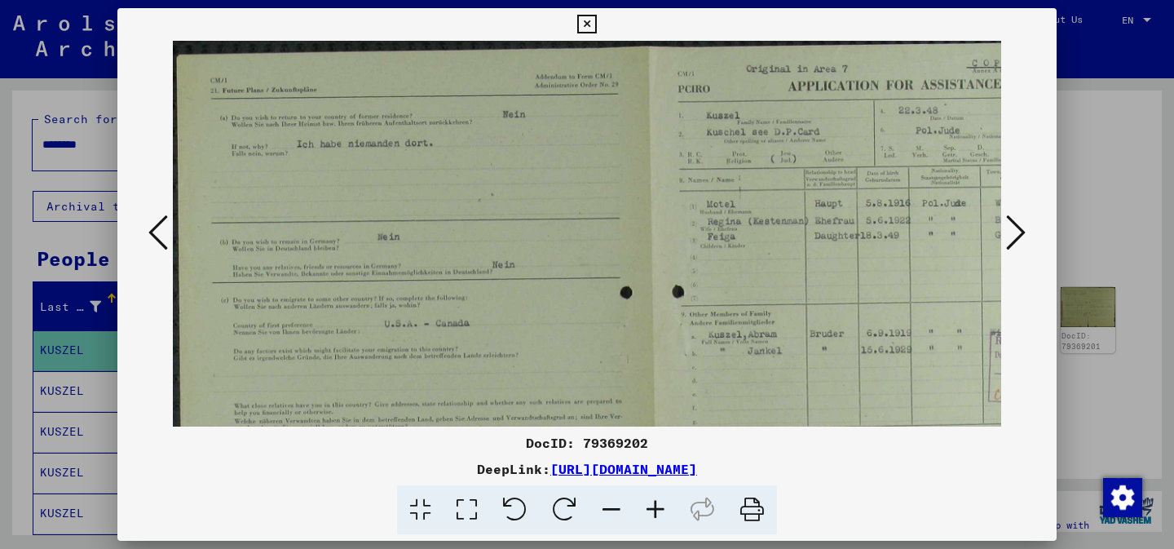
click at [665, 507] on icon at bounding box center [656, 510] width 44 height 50
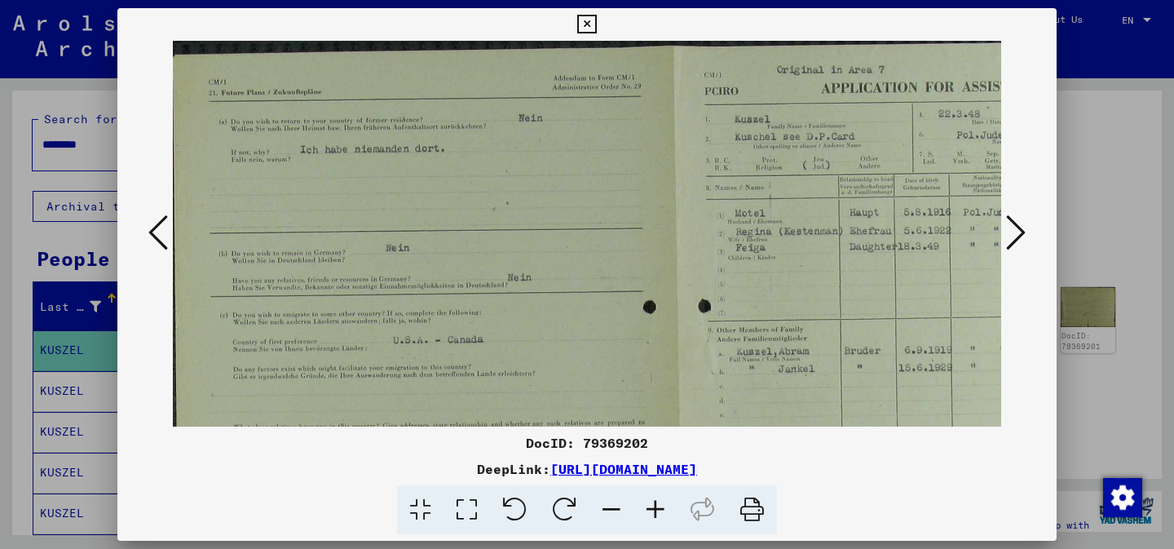
scroll to position [1, 6]
click at [781, 276] on img at bounding box center [667, 396] width 1001 height 712
click at [824, 434] on div "DocID: 79369202" at bounding box center [586, 443] width 939 height 20
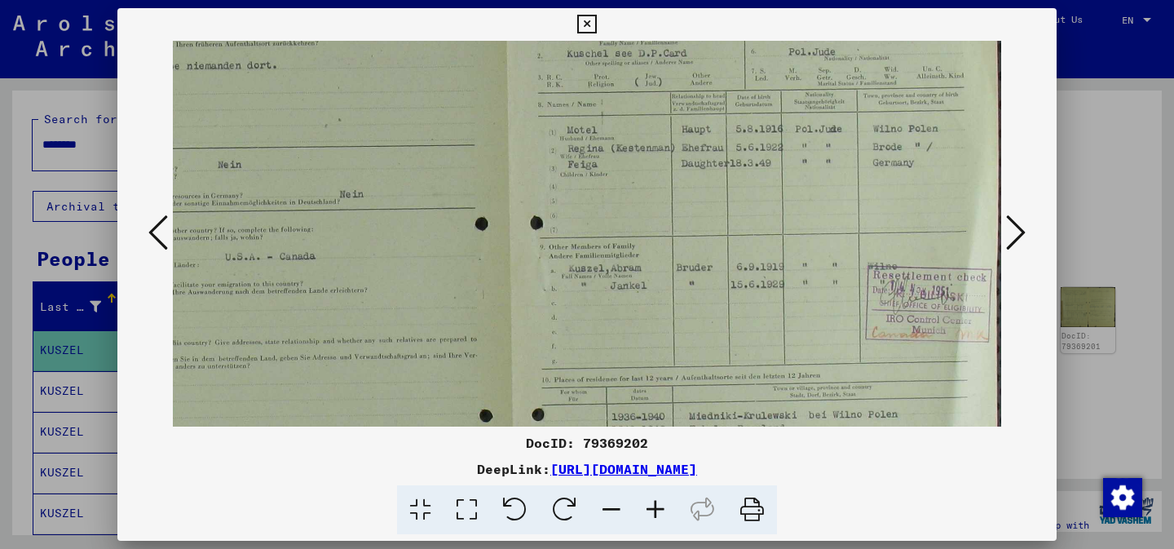
scroll to position [86, 172]
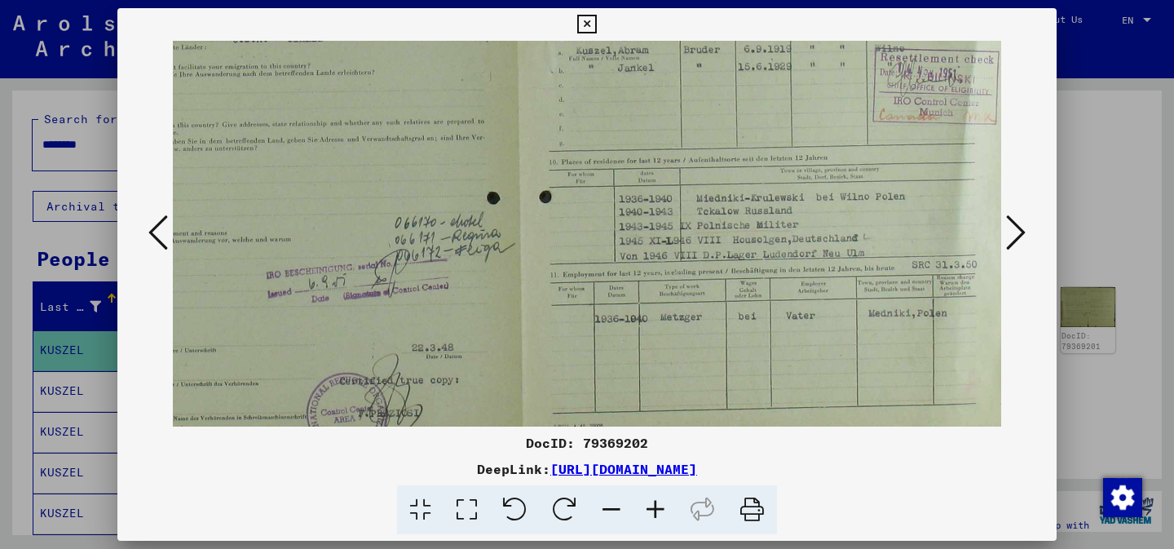
drag, startPoint x: 794, startPoint y: 373, endPoint x: 453, endPoint y: 72, distance: 455.2
click at [453, 72] on img at bounding box center [508, 95] width 1001 height 712
click at [1019, 241] on icon at bounding box center [1016, 232] width 20 height 39
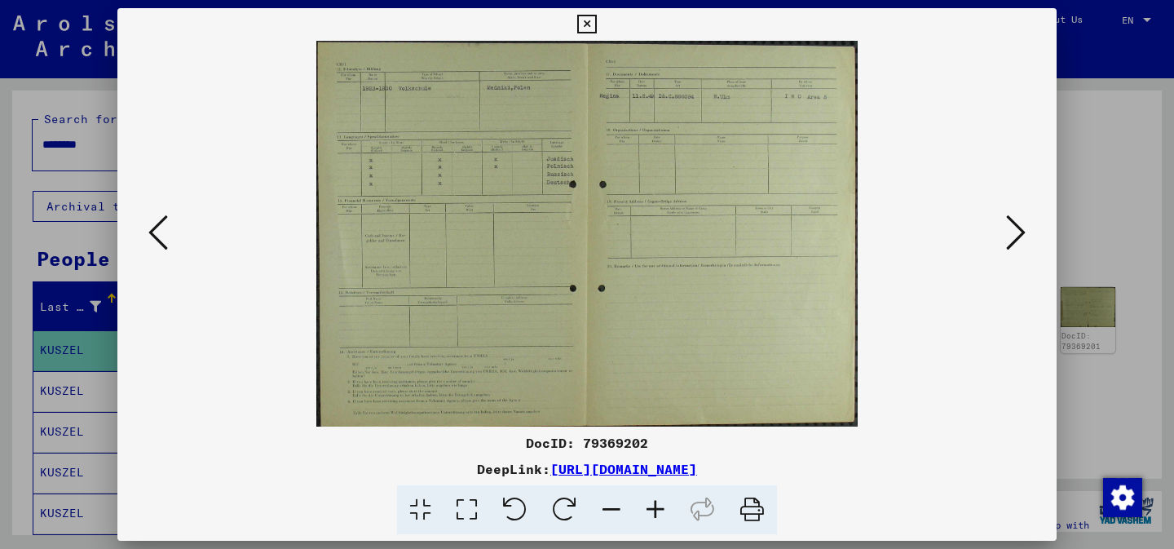
scroll to position [0, 0]
click at [1019, 241] on icon at bounding box center [1016, 232] width 20 height 39
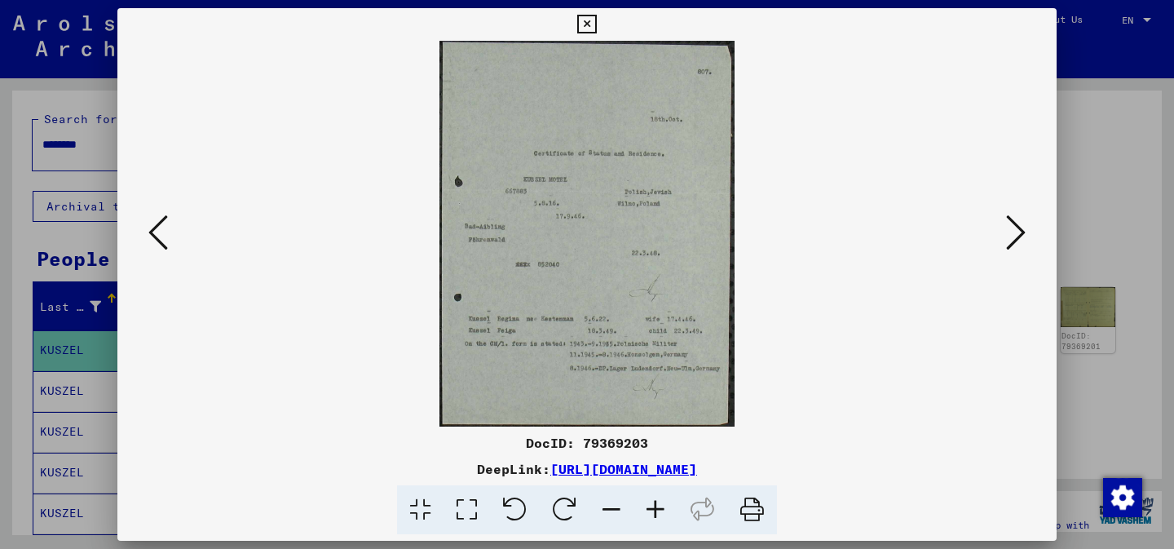
click at [658, 519] on icon at bounding box center [656, 510] width 44 height 50
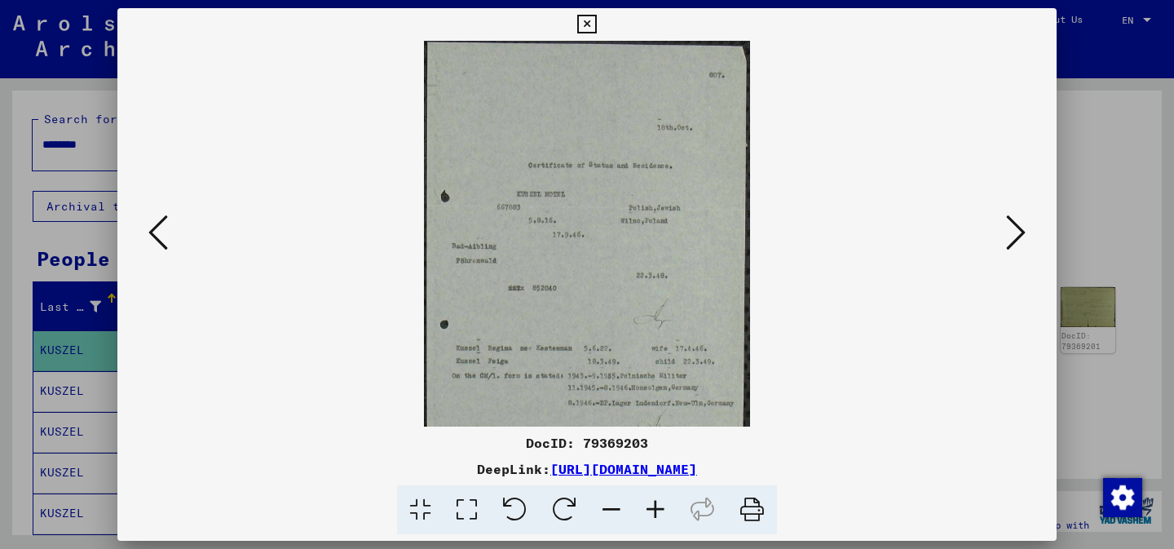
click at [658, 519] on icon at bounding box center [656, 510] width 44 height 50
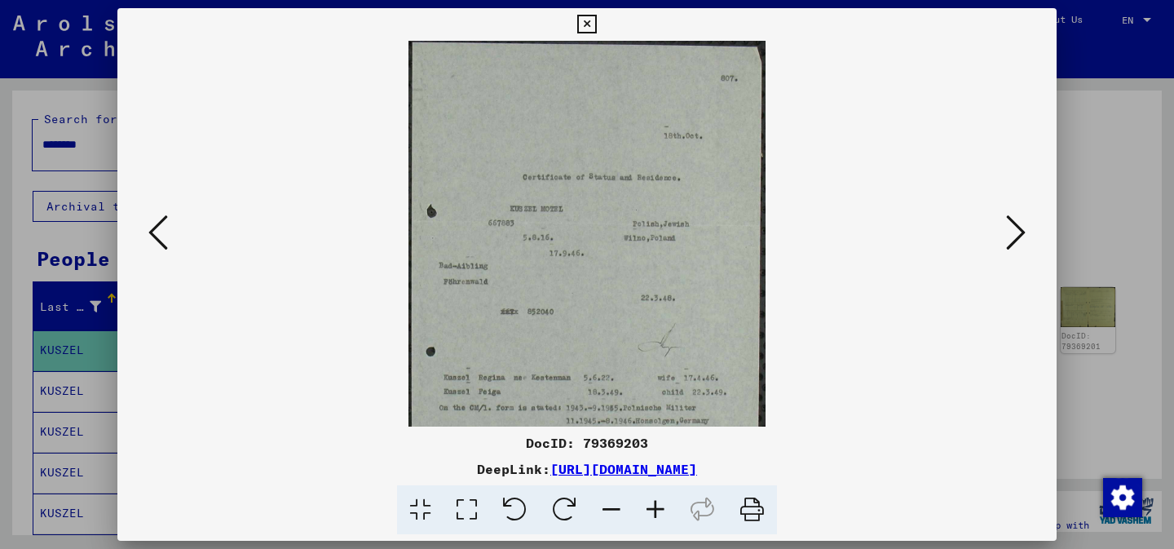
click at [658, 519] on icon at bounding box center [656, 510] width 44 height 50
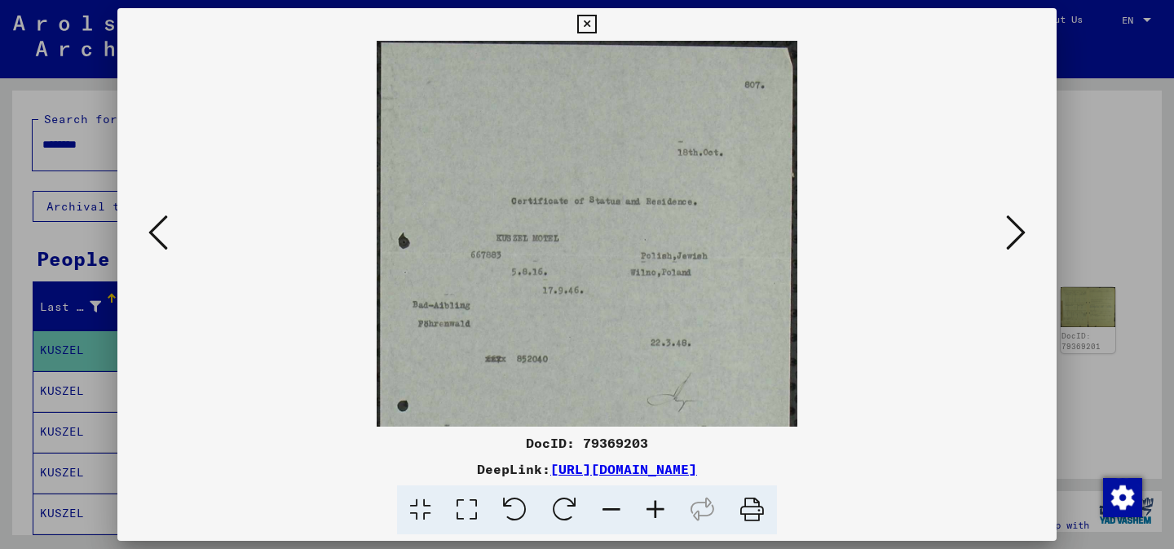
click at [658, 519] on icon at bounding box center [656, 510] width 44 height 50
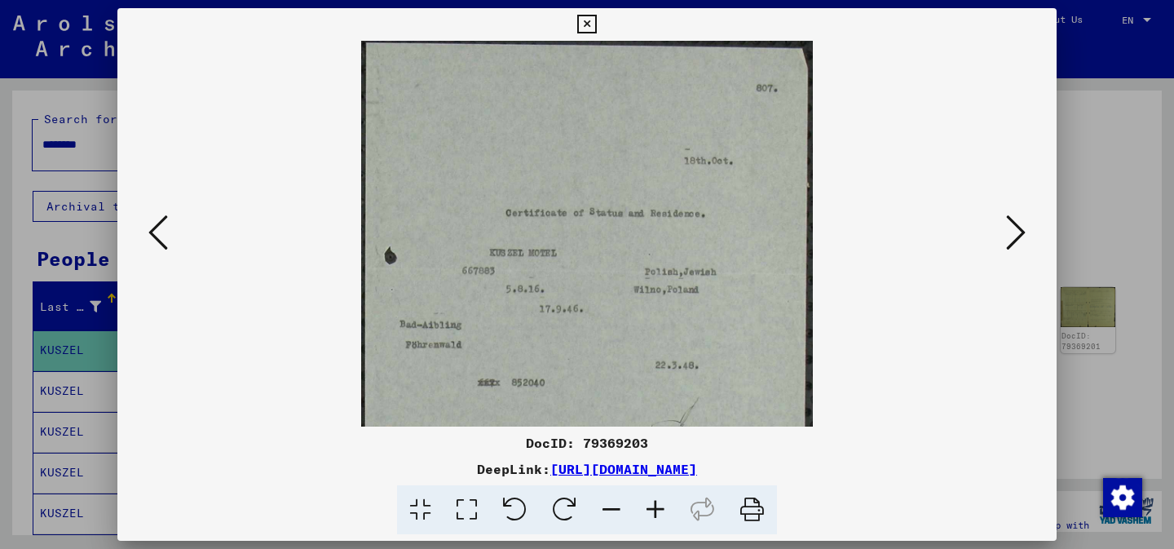
click at [658, 519] on icon at bounding box center [656, 510] width 44 height 50
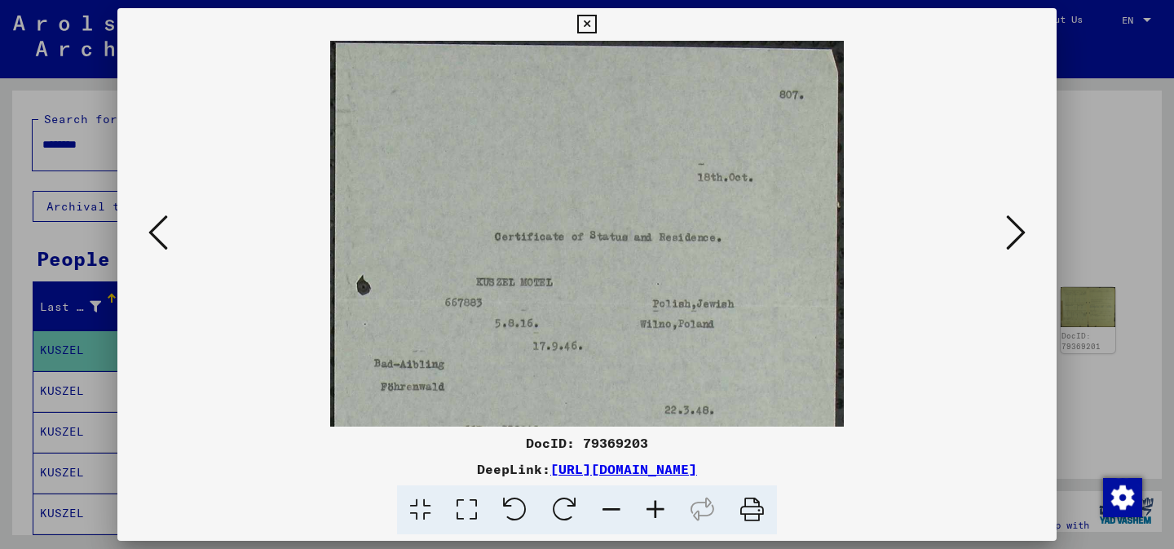
click at [658, 519] on icon at bounding box center [656, 510] width 44 height 50
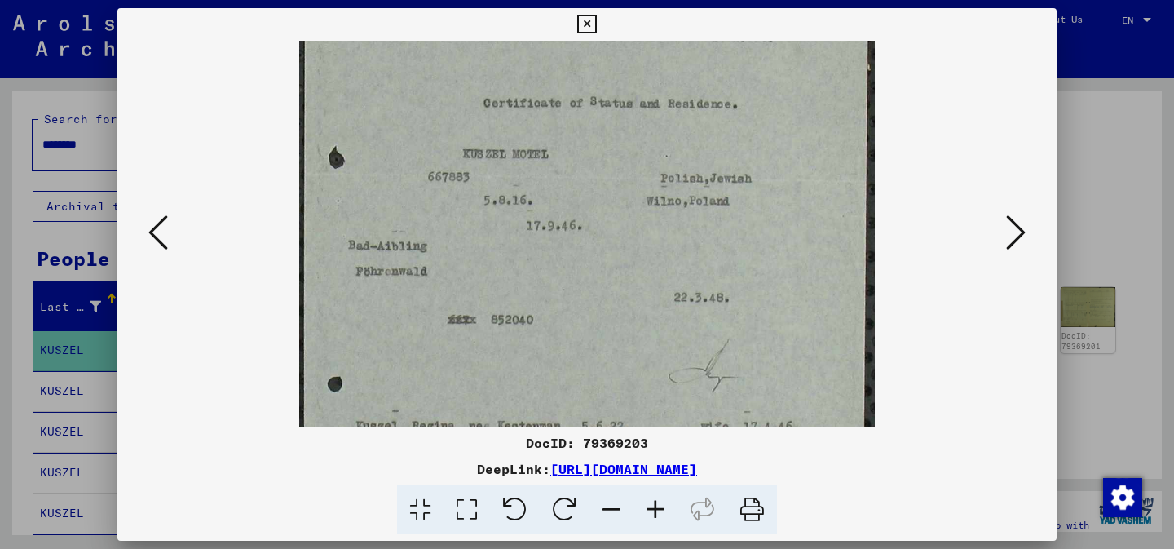
drag, startPoint x: 590, startPoint y: 326, endPoint x: 536, endPoint y: 145, distance: 189.1
click at [536, 146] on img at bounding box center [587, 259] width 577 height 753
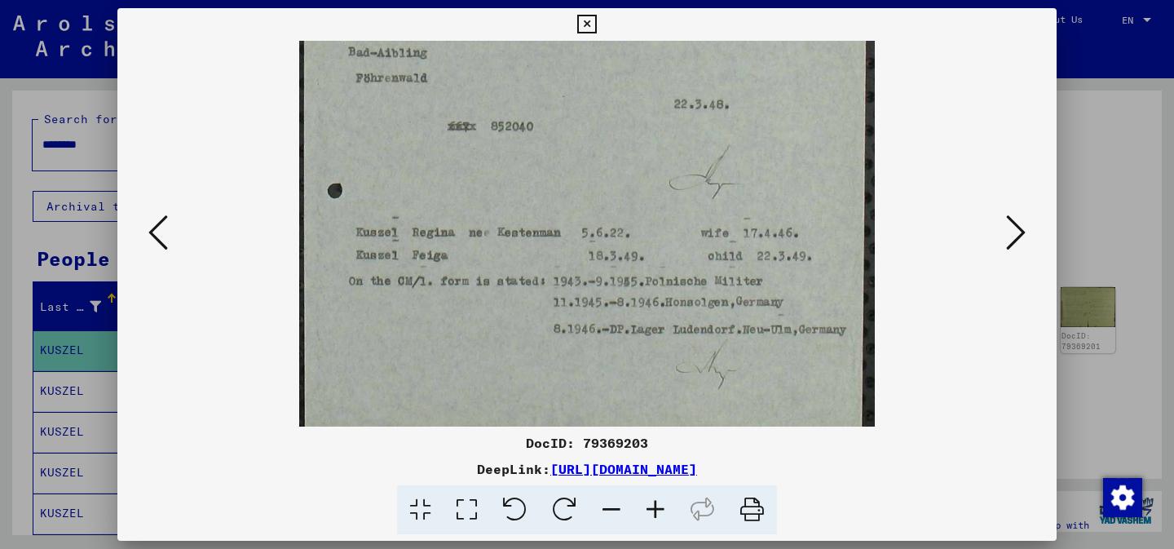
scroll to position [367, 0]
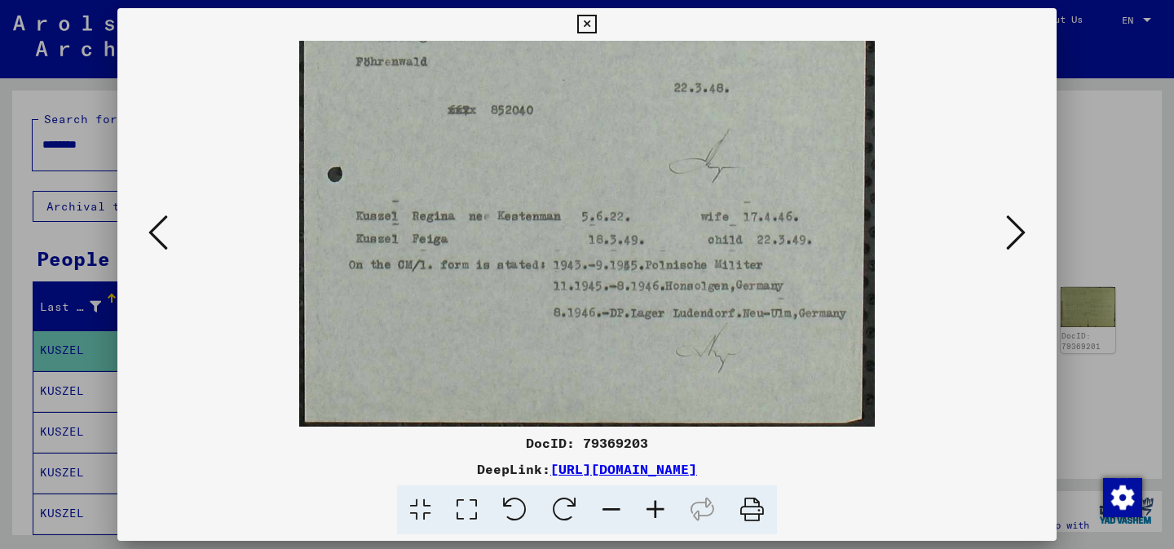
drag, startPoint x: 512, startPoint y: 345, endPoint x: 496, endPoint y: 153, distance: 192.3
click at [496, 153] on img at bounding box center [587, 50] width 577 height 753
click at [1001, 232] on button at bounding box center [1015, 233] width 29 height 46
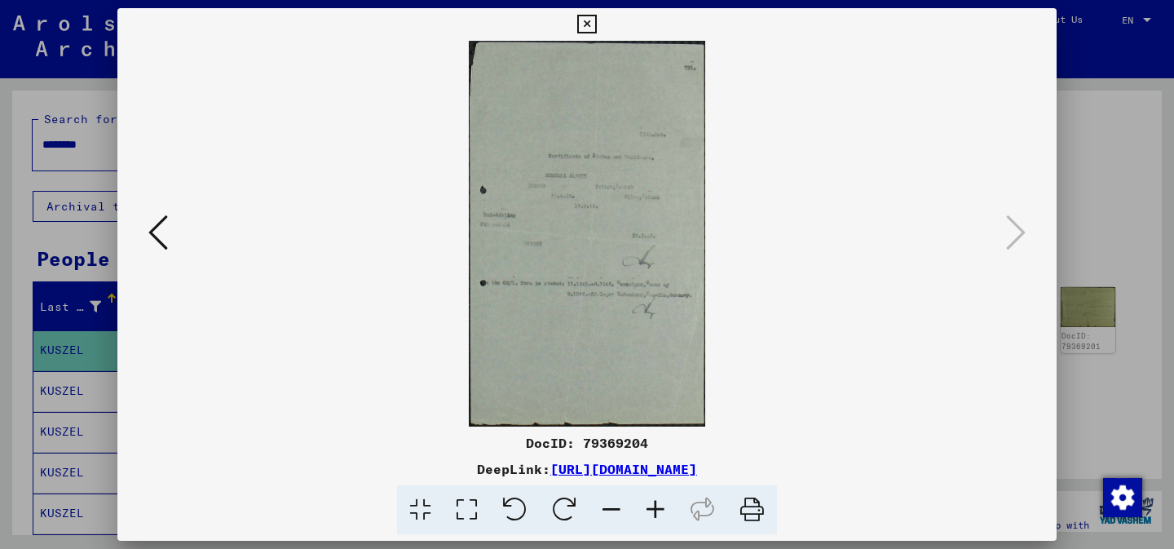
scroll to position [0, 0]
click at [655, 530] on icon at bounding box center [656, 510] width 44 height 50
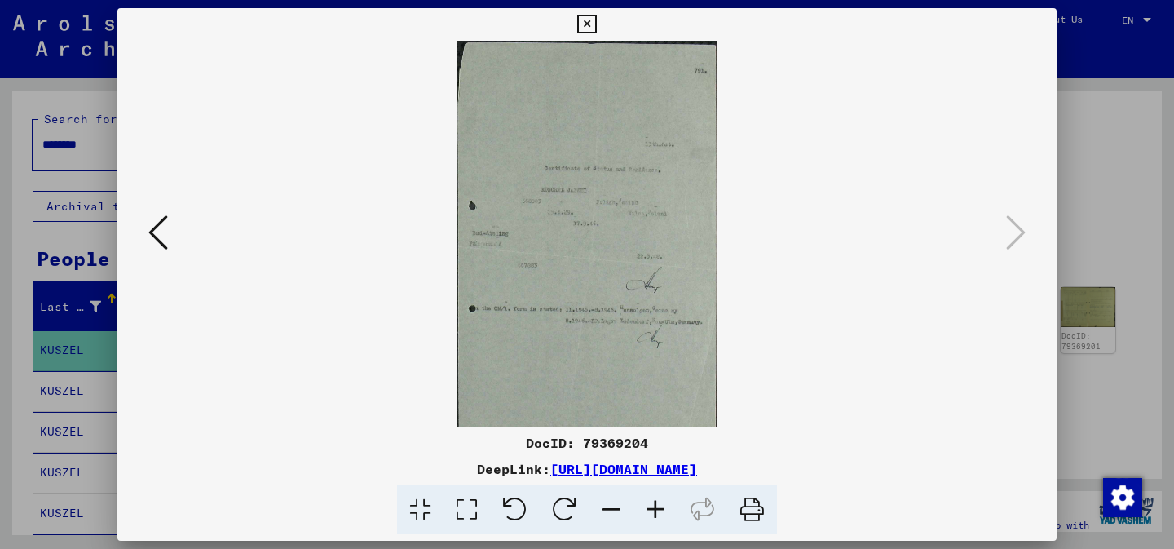
click at [655, 530] on icon at bounding box center [656, 510] width 44 height 50
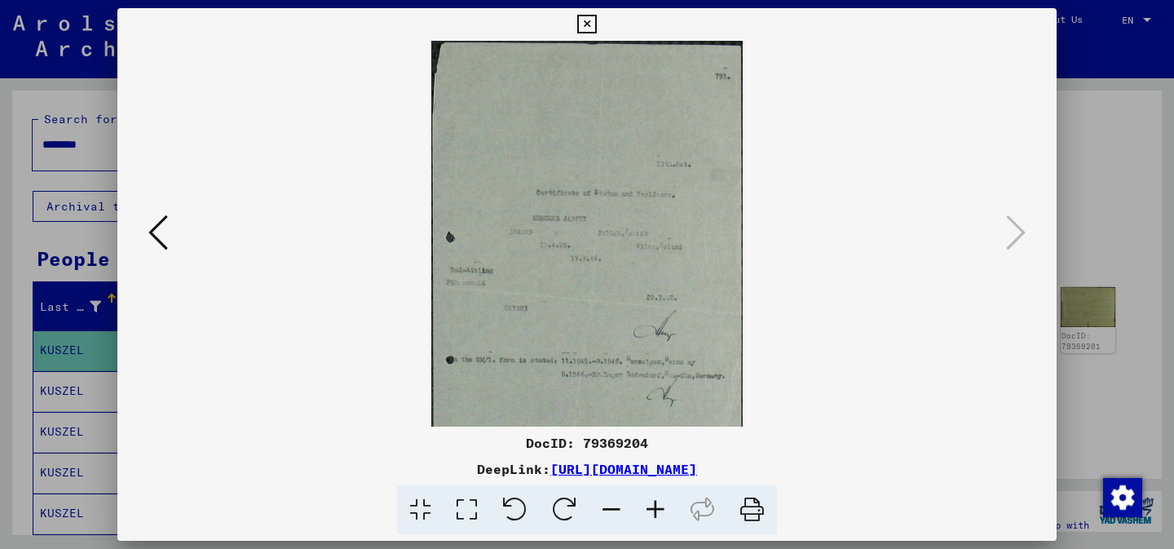
click at [655, 530] on icon at bounding box center [656, 510] width 44 height 50
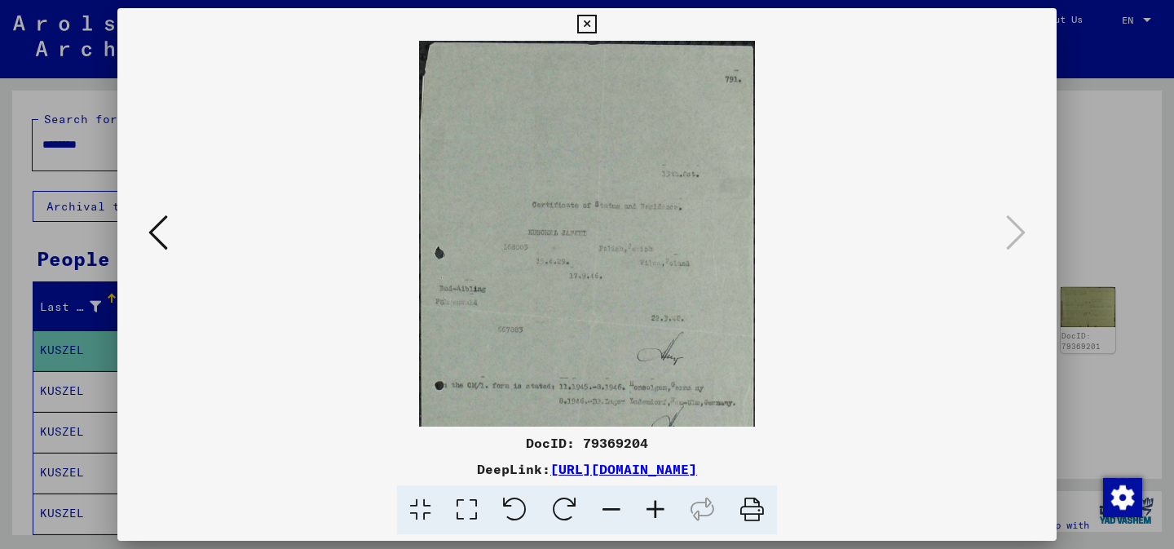
click at [655, 530] on icon at bounding box center [656, 510] width 44 height 50
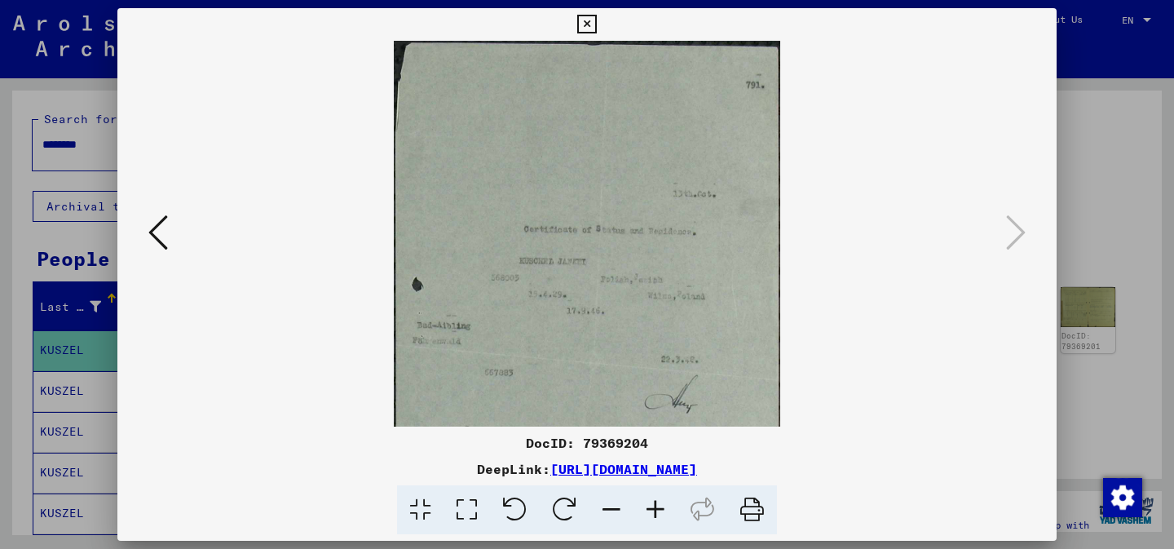
click at [655, 530] on icon at bounding box center [656, 510] width 44 height 50
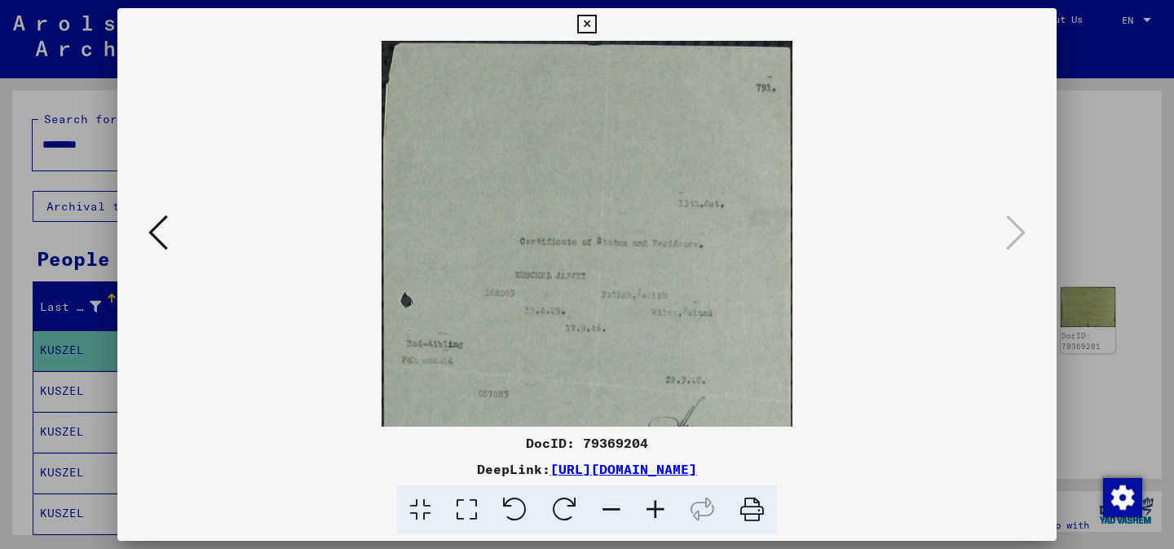
click at [655, 530] on icon at bounding box center [656, 510] width 44 height 50
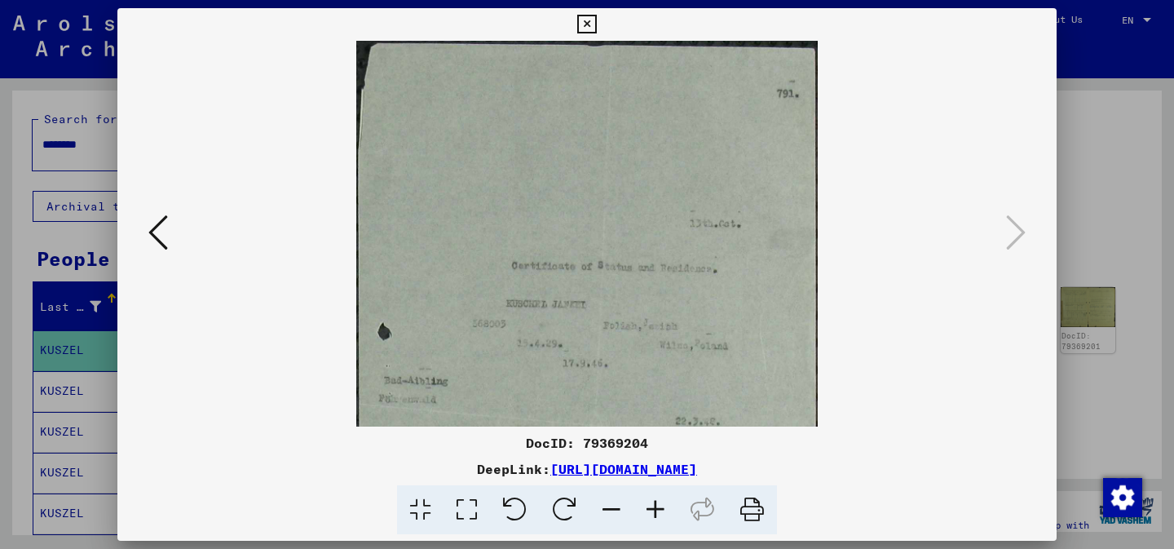
click at [655, 530] on icon at bounding box center [656, 510] width 44 height 50
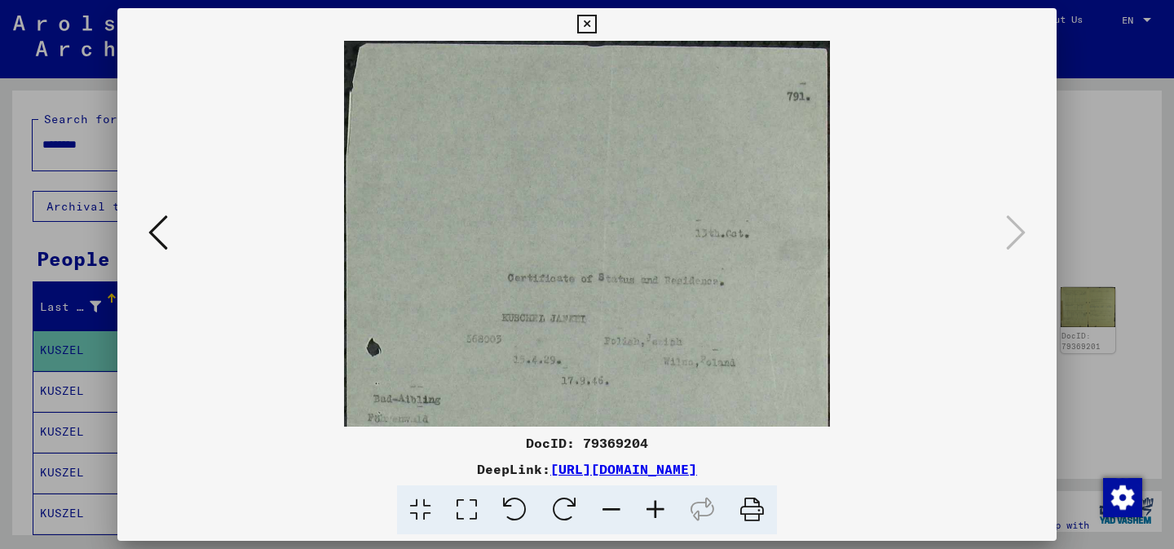
click at [655, 530] on icon at bounding box center [656, 510] width 44 height 50
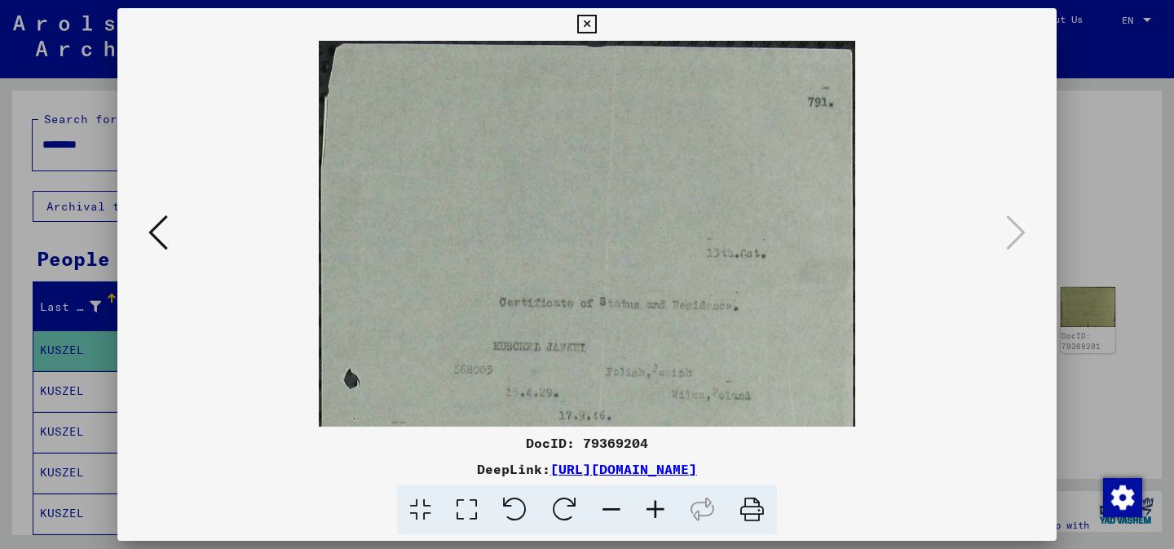
click at [655, 530] on icon at bounding box center [656, 510] width 44 height 50
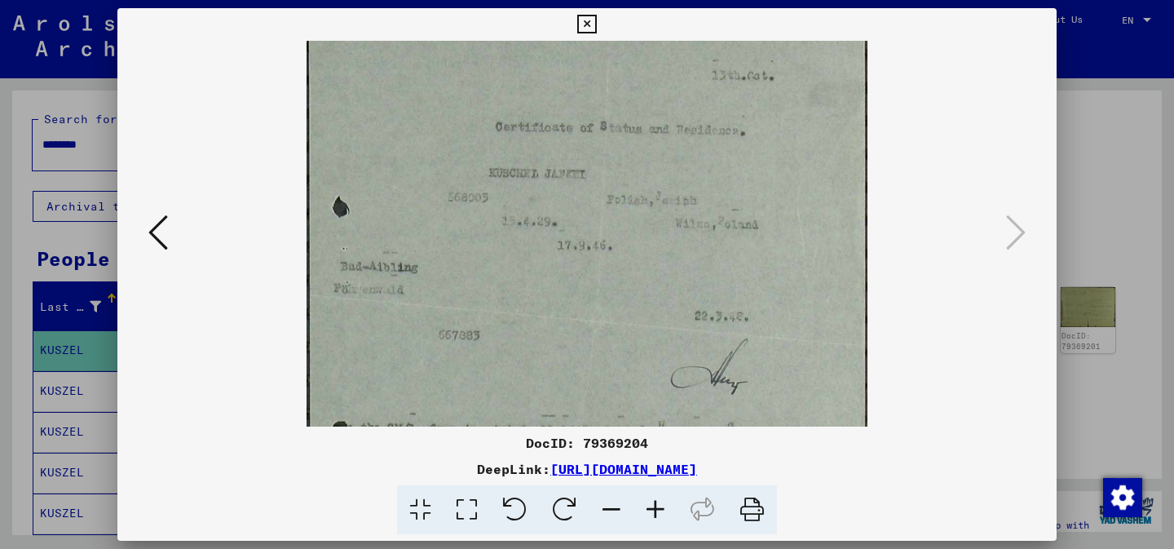
scroll to position [193, 0]
drag, startPoint x: 640, startPoint y: 360, endPoint x: 597, endPoint y: 166, distance: 198.0
click at [597, 166] on img at bounding box center [588, 306] width 562 height 916
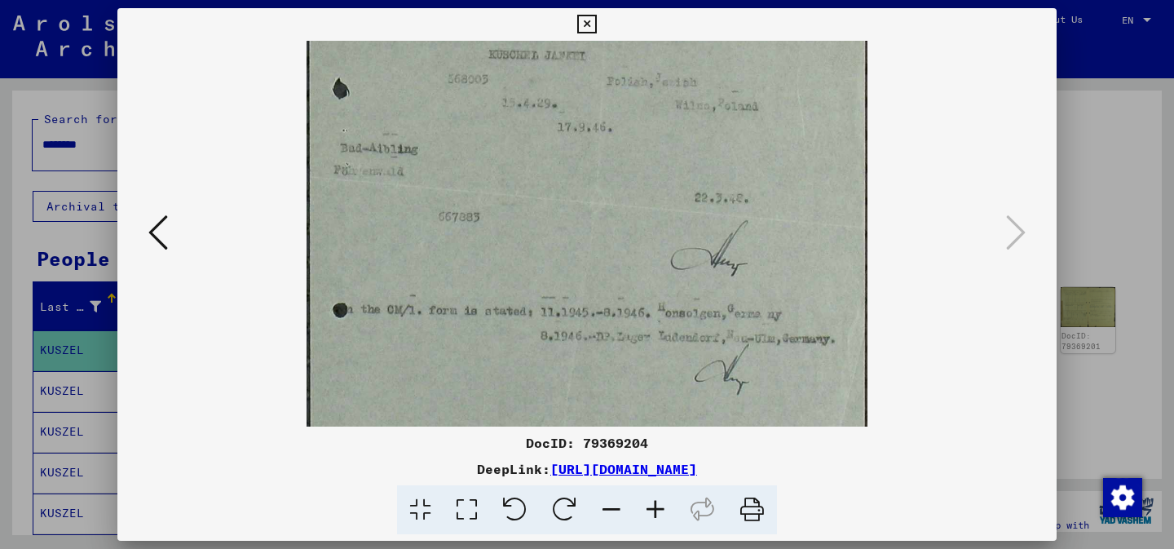
scroll to position [316, 0]
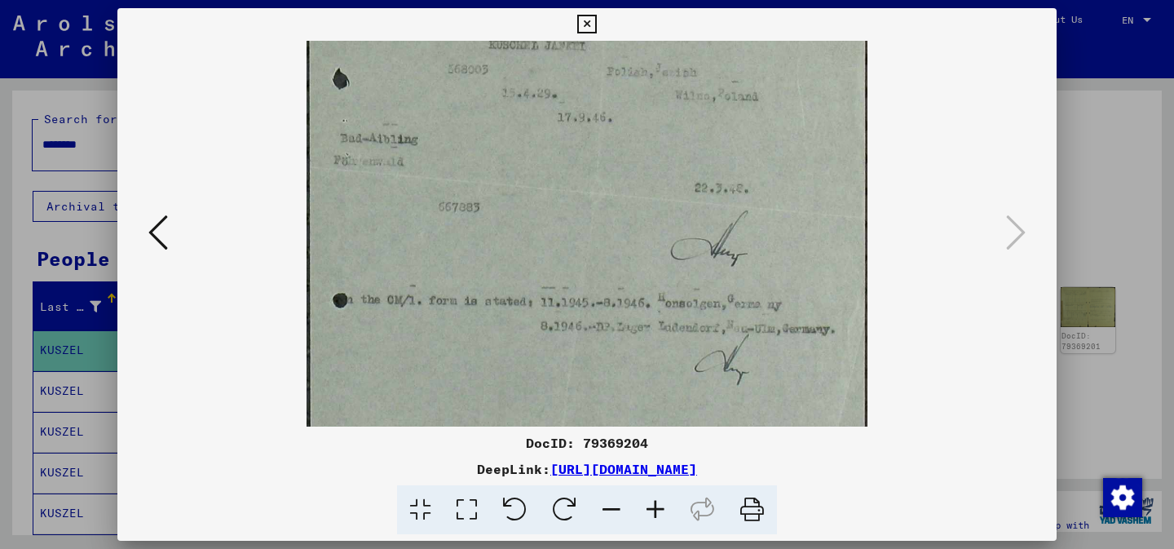
drag, startPoint x: 597, startPoint y: 166, endPoint x: 604, endPoint y: 44, distance: 122.5
click at [604, 44] on img at bounding box center [588, 183] width 562 height 916
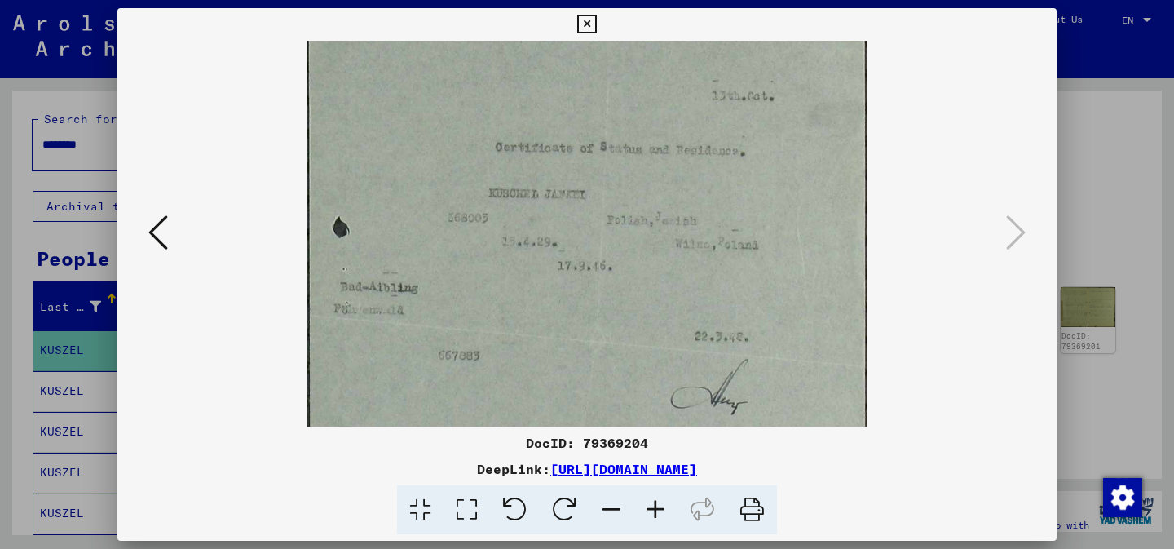
drag, startPoint x: 612, startPoint y: 216, endPoint x: 620, endPoint y: 362, distance: 146.1
click at [620, 363] on img at bounding box center [588, 332] width 562 height 916
click at [1112, 227] on div at bounding box center [587, 274] width 1174 height 549
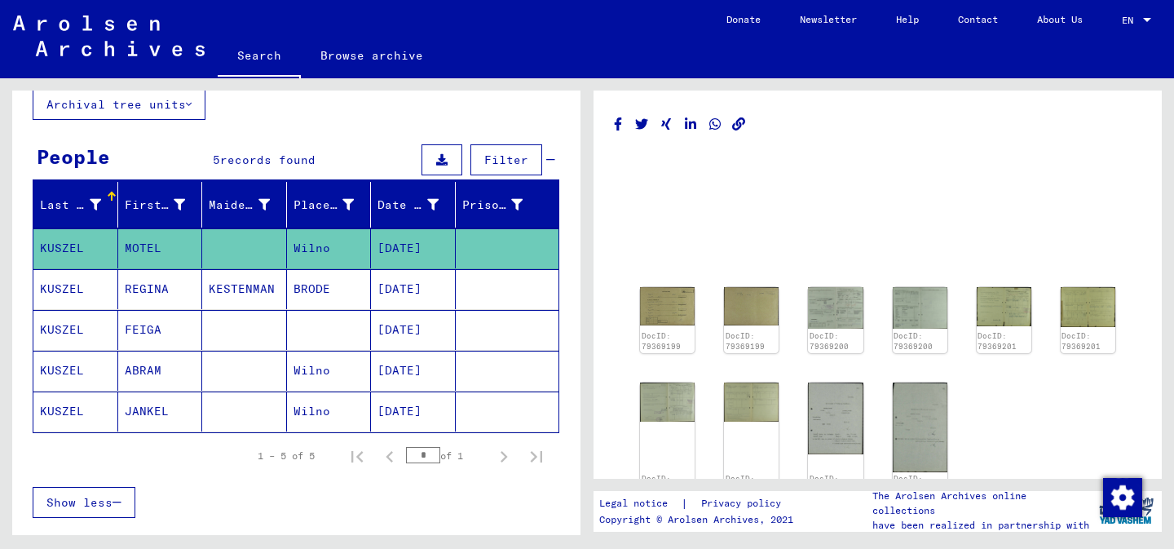
scroll to position [107, 0]
